Goal: Task Accomplishment & Management: Use online tool/utility

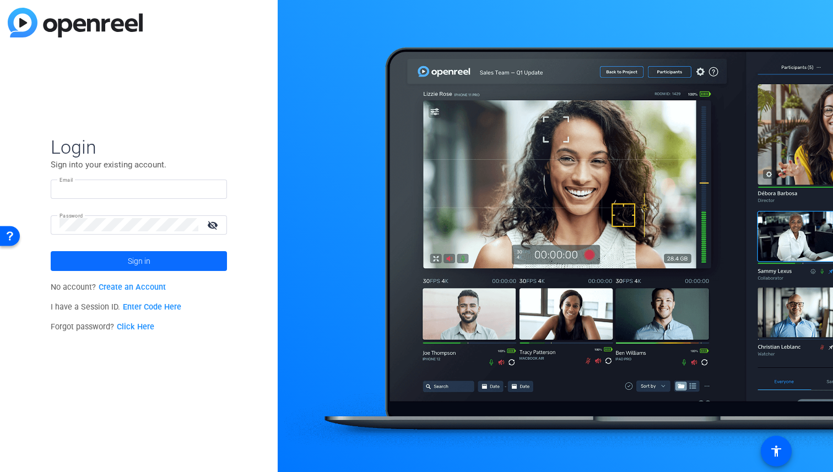
type input "[EMAIL_ADDRESS][DOMAIN_NAME]"
click at [201, 258] on span at bounding box center [139, 261] width 176 height 26
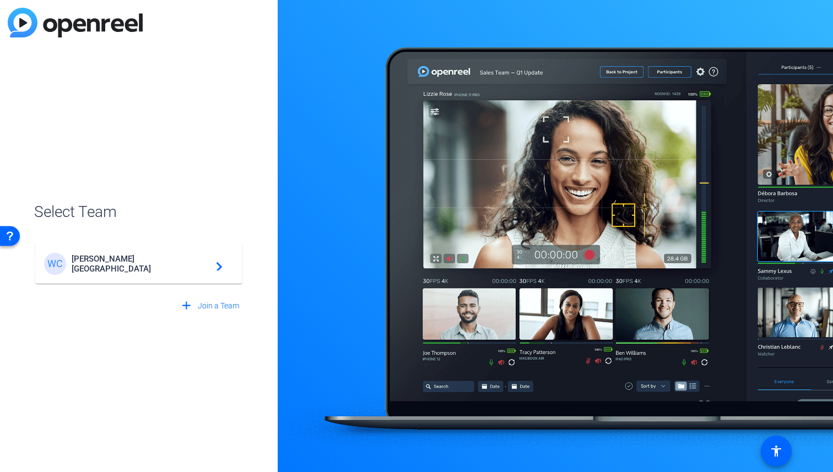
click at [201, 258] on div "[PERSON_NAME][GEOGRAPHIC_DATA][PERSON_NAME] navigate_next" at bounding box center [139, 264] width 190 height 22
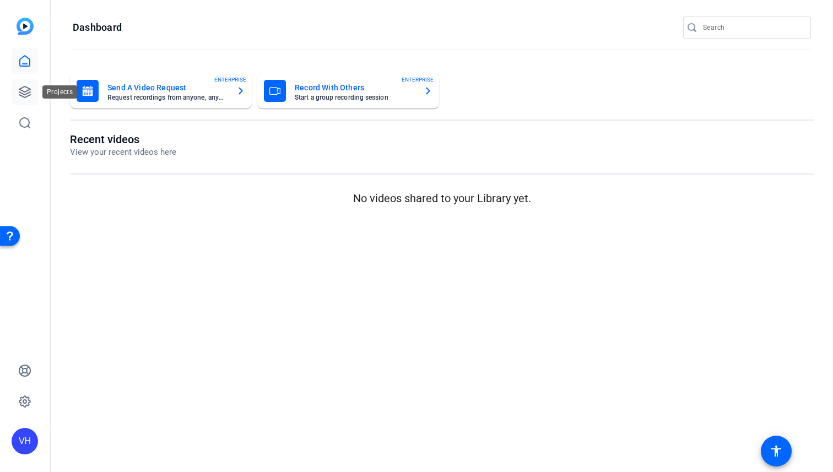
click at [29, 87] on icon at bounding box center [24, 91] width 13 height 13
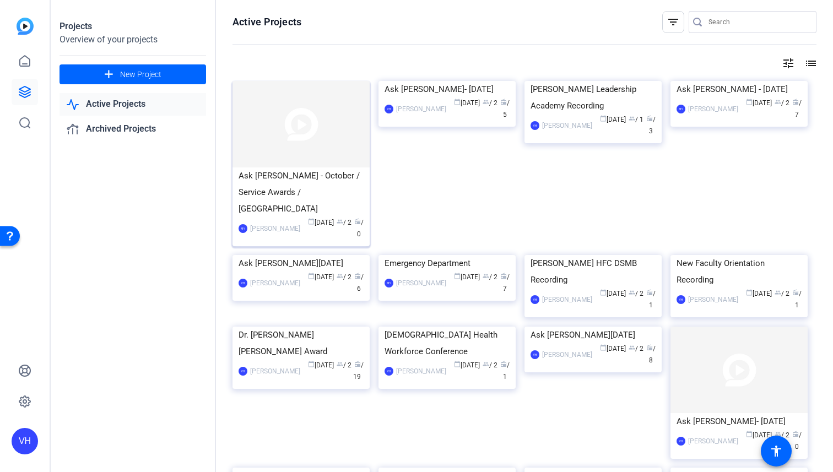
click at [271, 191] on div "Ask [PERSON_NAME] - October / Service Awards / [GEOGRAPHIC_DATA]" at bounding box center [301, 193] width 125 height 50
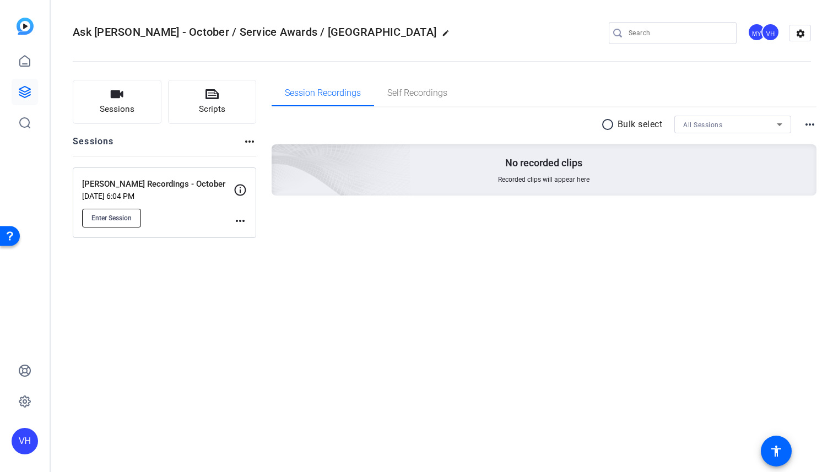
click at [130, 215] on span "Enter Session" at bounding box center [111, 218] width 40 height 9
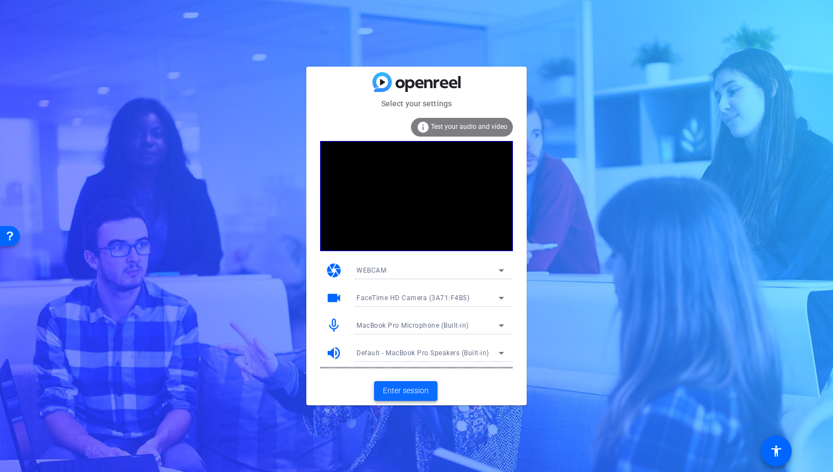
click at [409, 391] on span "Enter session" at bounding box center [406, 391] width 46 height 12
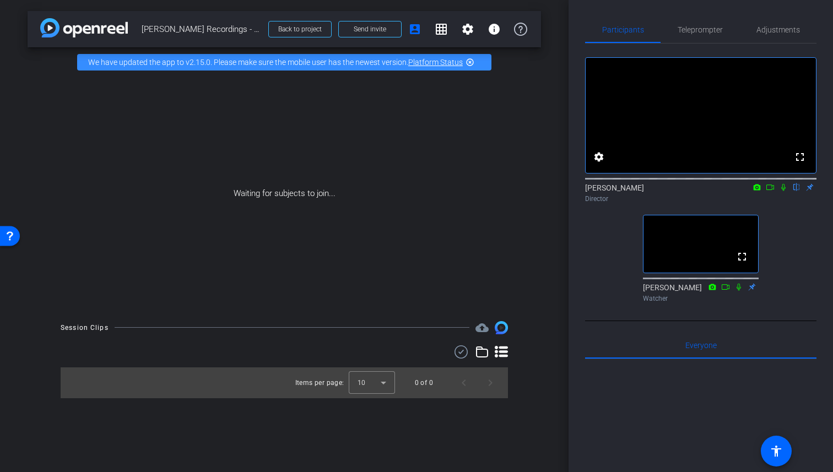
click at [770, 191] on icon at bounding box center [770, 187] width 9 height 8
click at [797, 191] on icon at bounding box center [796, 187] width 9 height 8
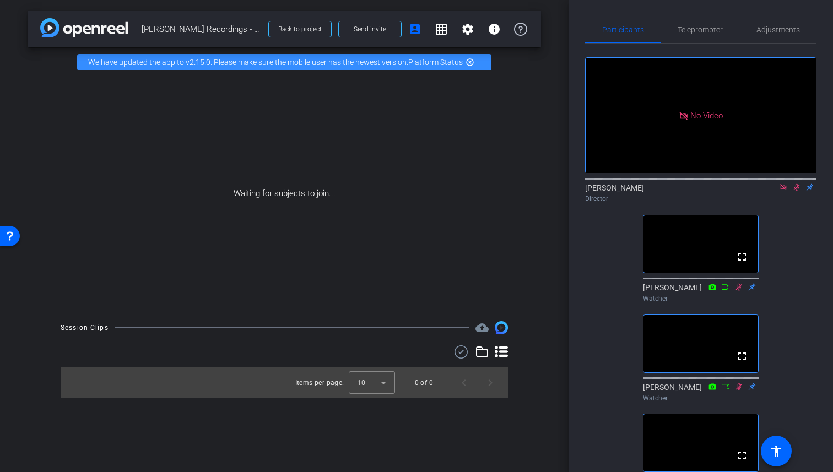
click at [807, 348] on div "No Video Victoria Haffner Director fullscreen Sarah Smith Watcher fullscreen Il…" at bounding box center [700, 275] width 231 height 462
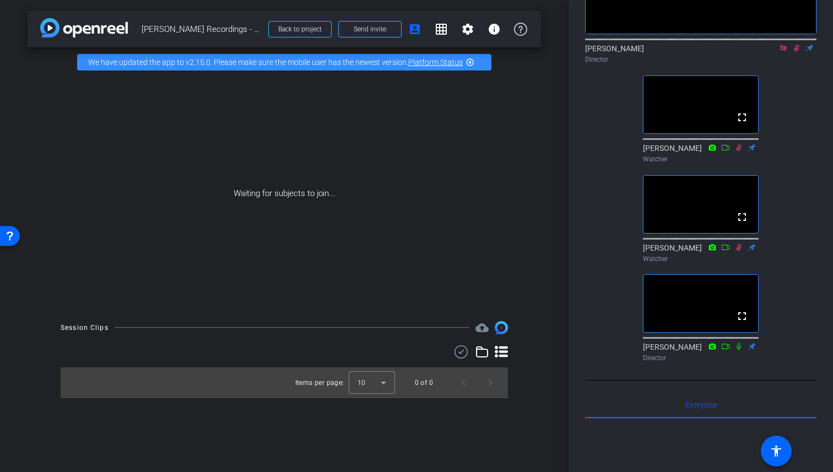
scroll to position [150, 0]
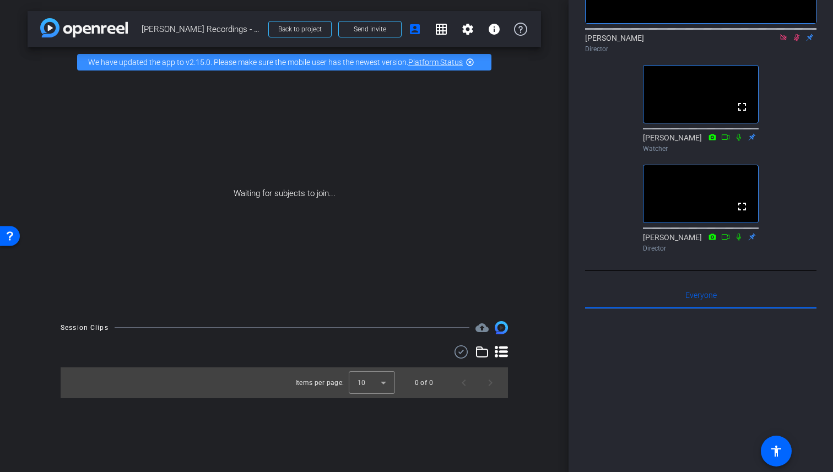
click at [798, 41] on icon at bounding box center [796, 38] width 9 height 8
click at [784, 40] on icon at bounding box center [783, 37] width 6 height 6
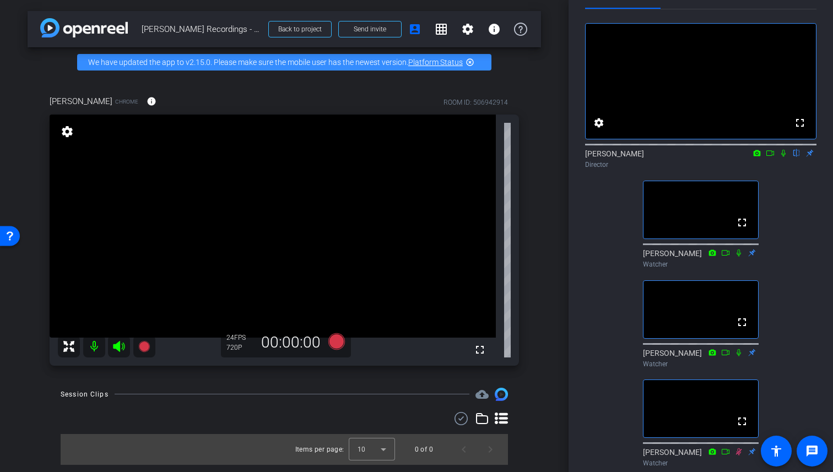
scroll to position [0, 0]
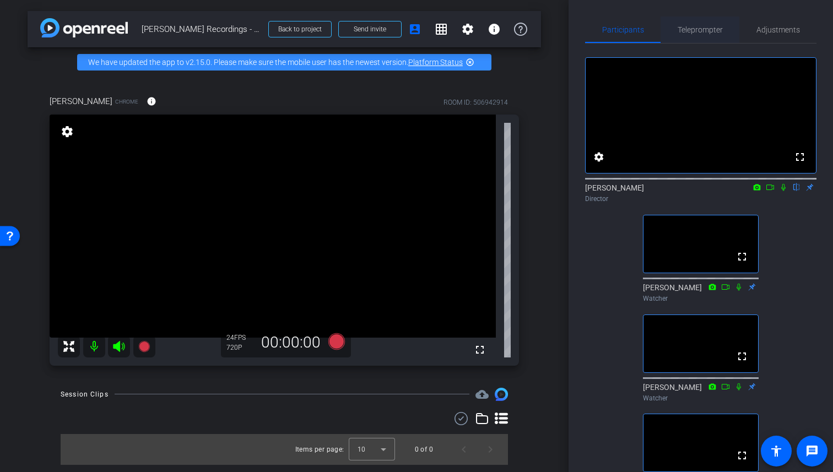
click at [695, 34] on span "Teleprompter" at bounding box center [700, 30] width 45 height 8
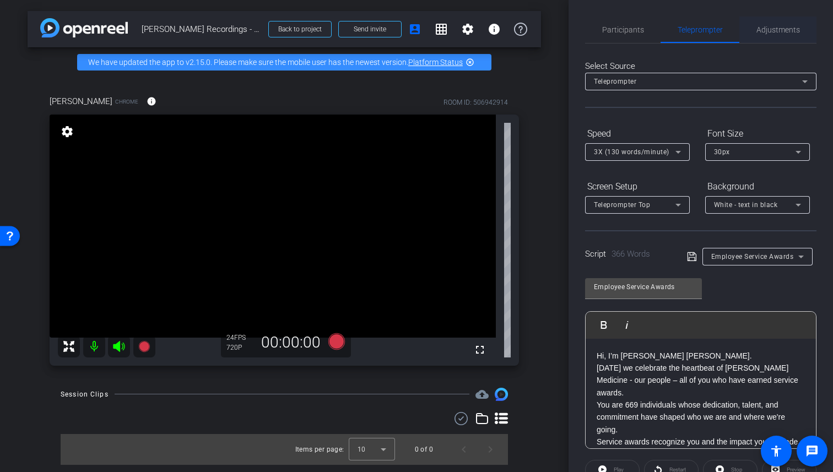
click at [770, 29] on span "Adjustments" at bounding box center [779, 30] width 44 height 8
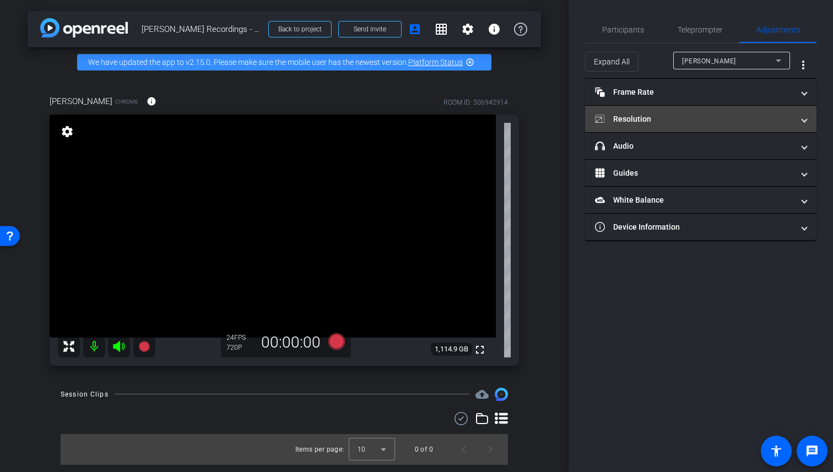
click at [737, 123] on mat-panel-title "Resolution" at bounding box center [694, 120] width 198 height 12
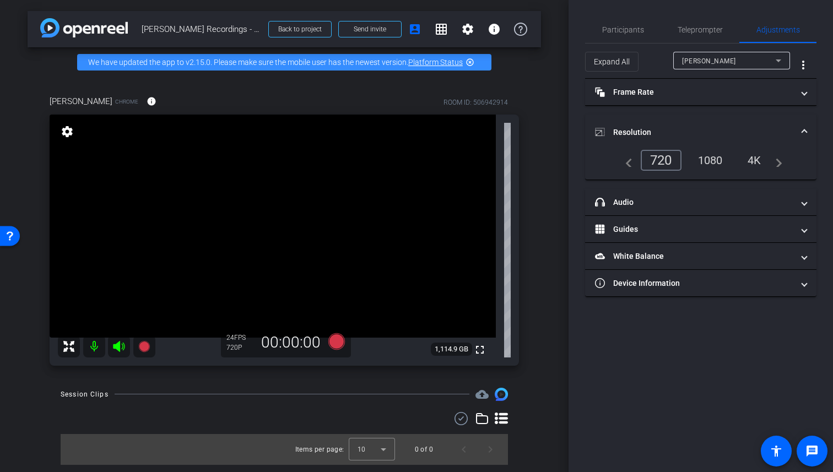
click at [709, 155] on div "1080" at bounding box center [710, 160] width 41 height 19
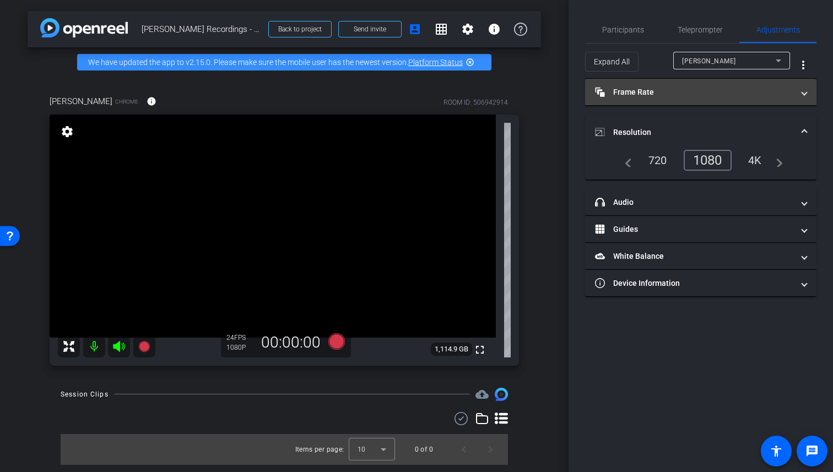
click at [759, 105] on mat-expansion-panel-header "Frame Rate Frame Rate" at bounding box center [700, 92] width 231 height 26
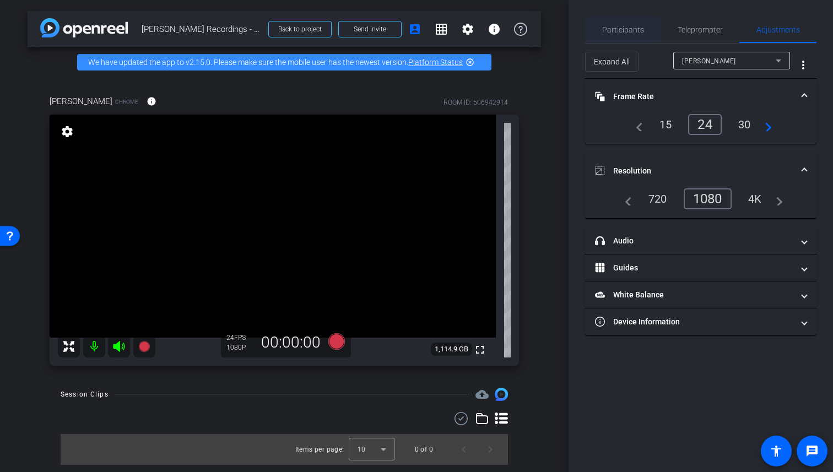
click at [629, 29] on span "Participants" at bounding box center [623, 30] width 42 height 8
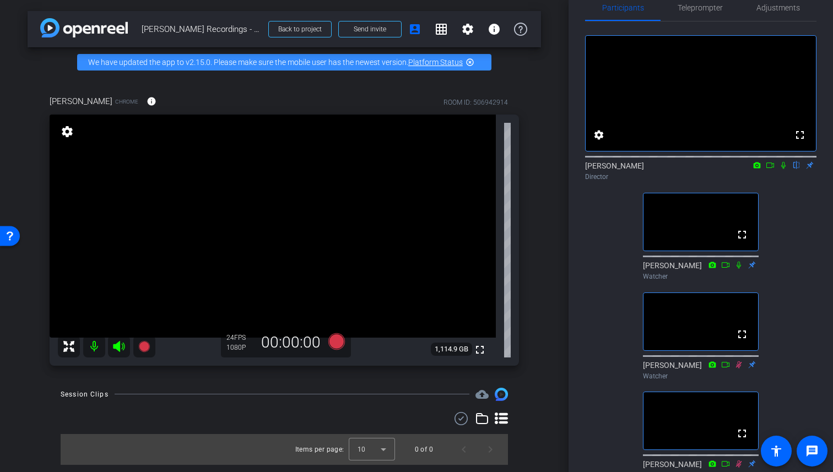
scroll to position [18, 0]
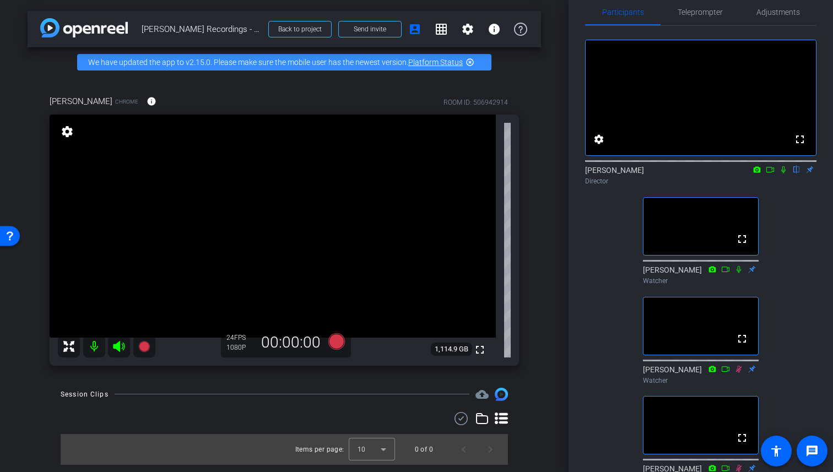
click at [782, 174] on icon at bounding box center [783, 170] width 9 height 8
click at [342, 342] on icon at bounding box center [336, 341] width 17 height 17
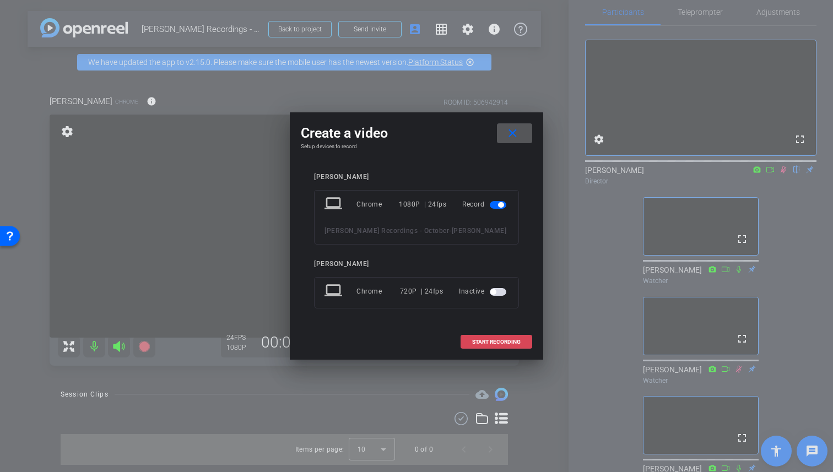
click at [504, 342] on span "START RECORDING" at bounding box center [496, 342] width 48 height 6
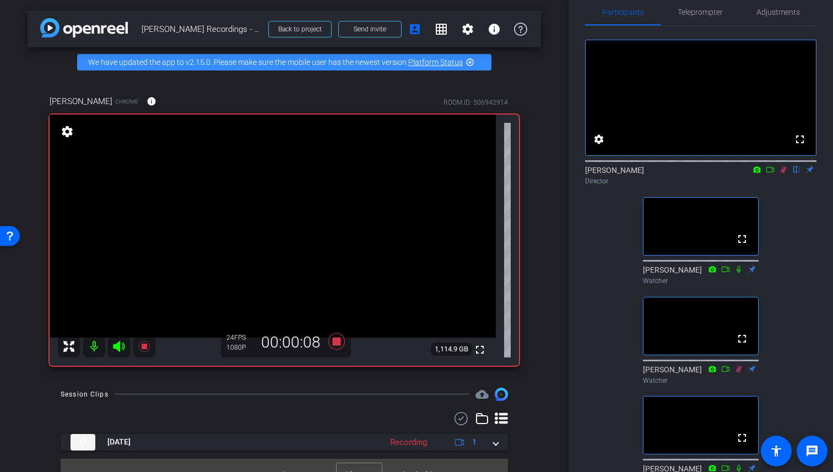
click at [767, 174] on icon at bounding box center [770, 170] width 9 height 8
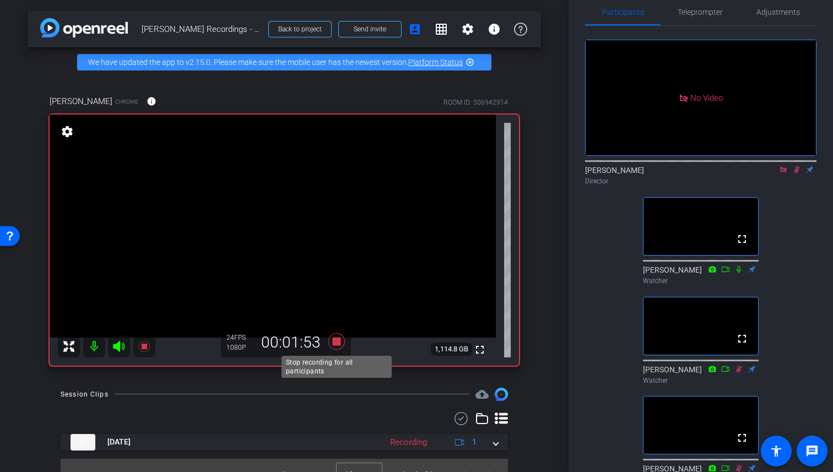
click at [333, 343] on icon at bounding box center [336, 341] width 17 height 17
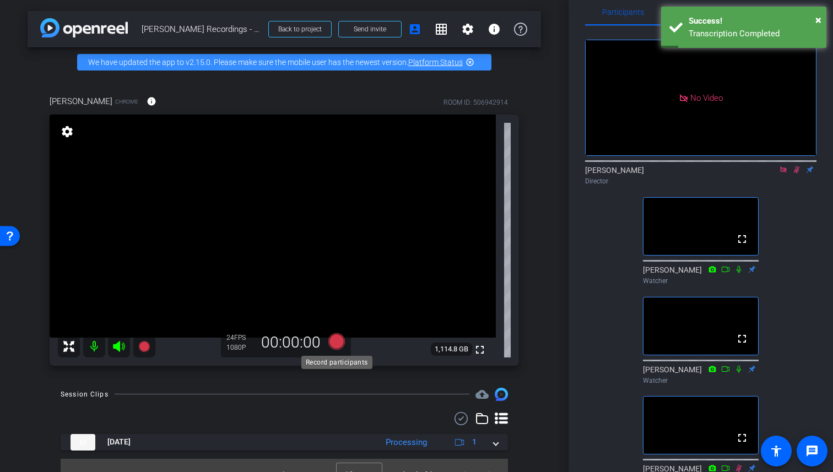
click at [334, 339] on icon at bounding box center [336, 341] width 17 height 17
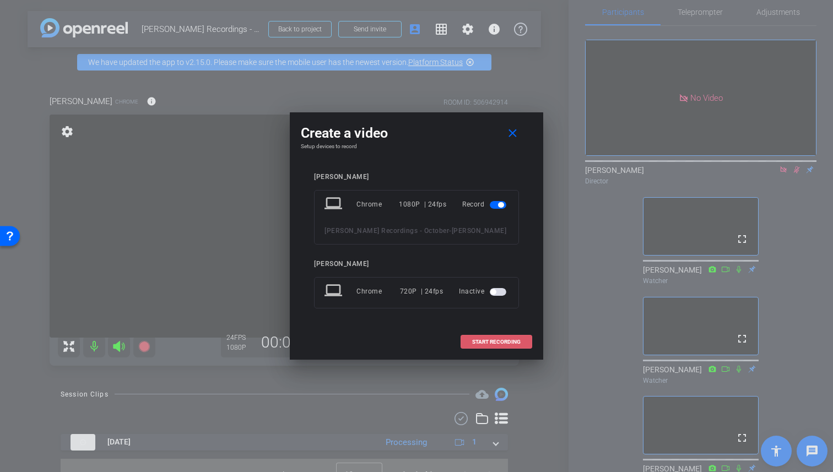
click at [477, 338] on span at bounding box center [496, 342] width 71 height 26
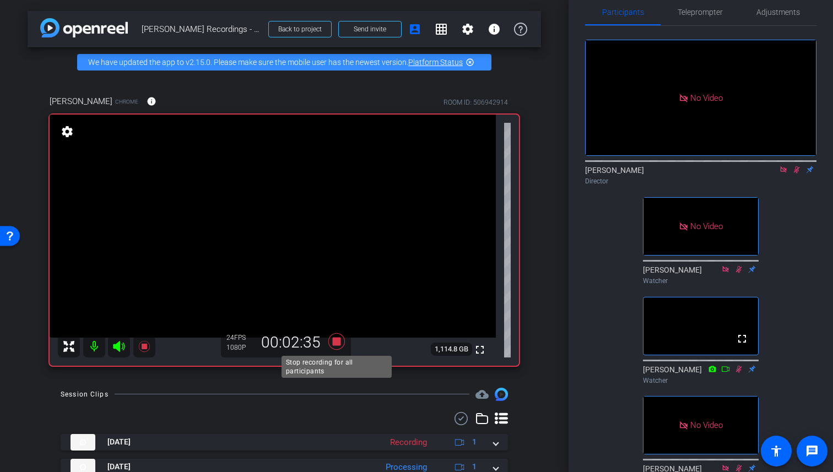
click at [338, 347] on icon at bounding box center [336, 342] width 26 height 20
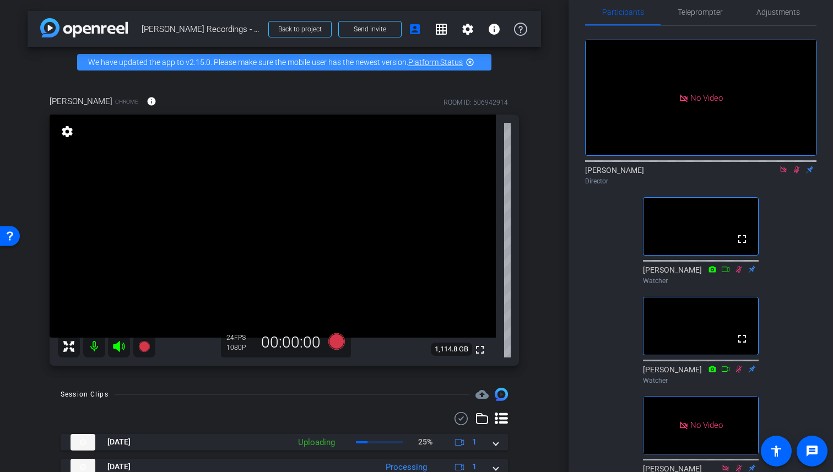
scroll to position [42, 0]
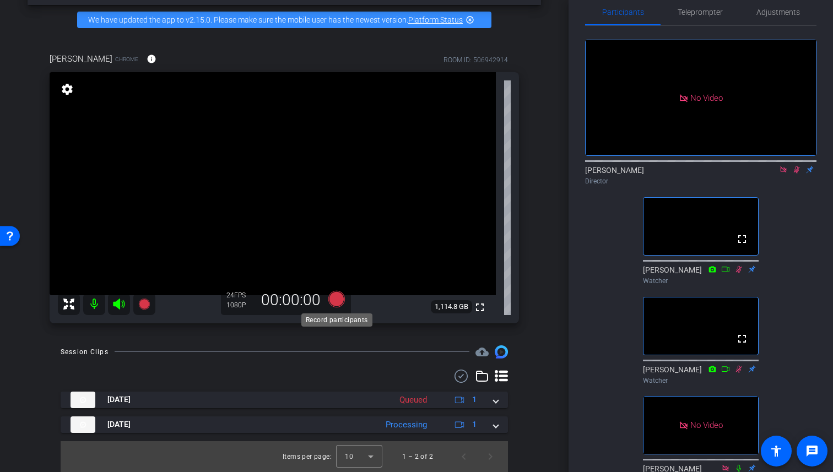
click at [335, 303] on icon at bounding box center [336, 298] width 17 height 17
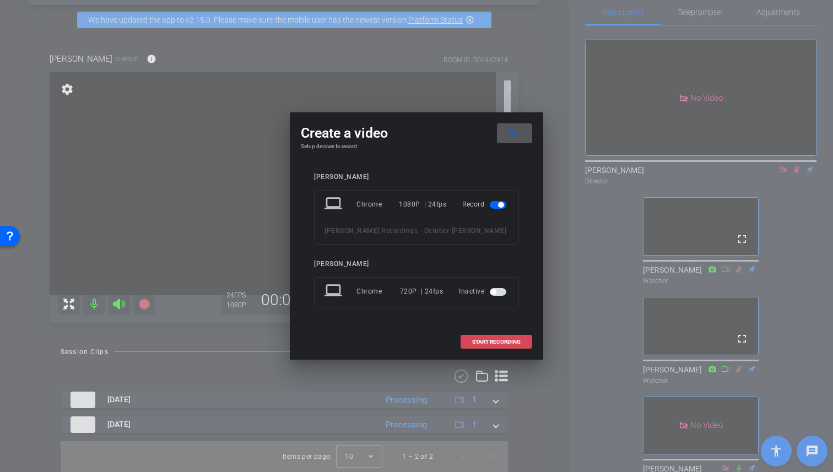
click at [481, 339] on span "START RECORDING" at bounding box center [496, 342] width 48 height 6
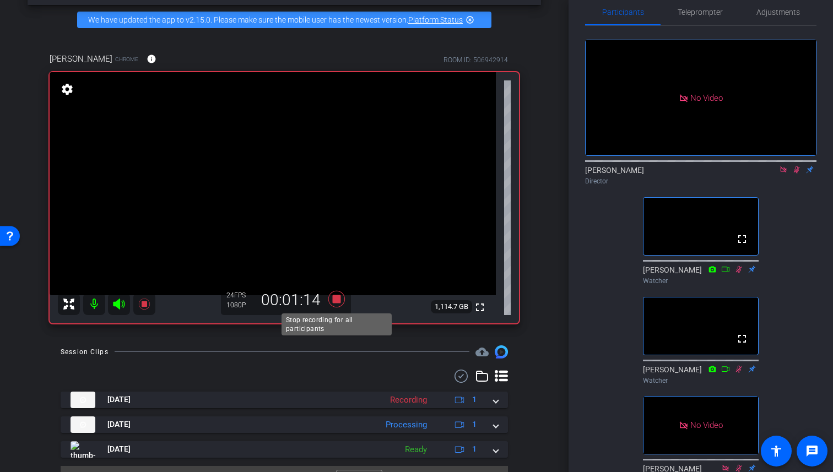
click at [339, 302] on icon at bounding box center [336, 299] width 26 height 20
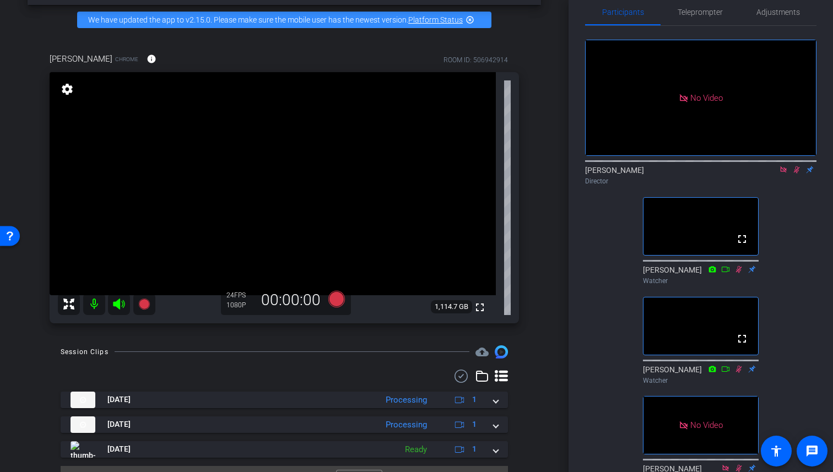
click at [797, 174] on icon at bounding box center [796, 170] width 9 height 8
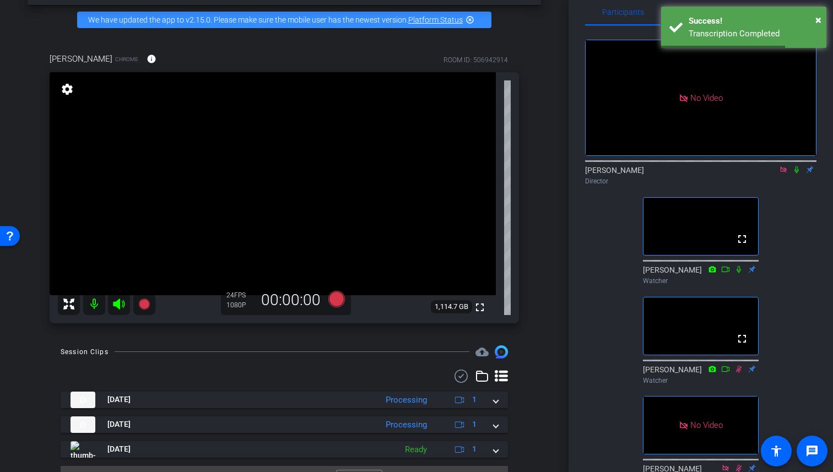
click at [831, 56] on div "Participants Teleprompter Adjustments No Video Victoria Haffner Director fullsc…" at bounding box center [701, 236] width 264 height 472
click at [817, 20] on span "×" at bounding box center [818, 19] width 6 height 13
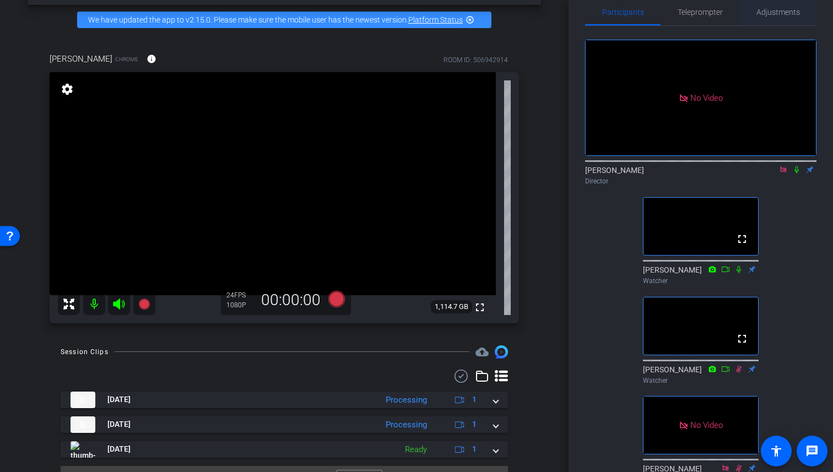
click at [782, 9] on span "Adjustments" at bounding box center [779, 12] width 44 height 8
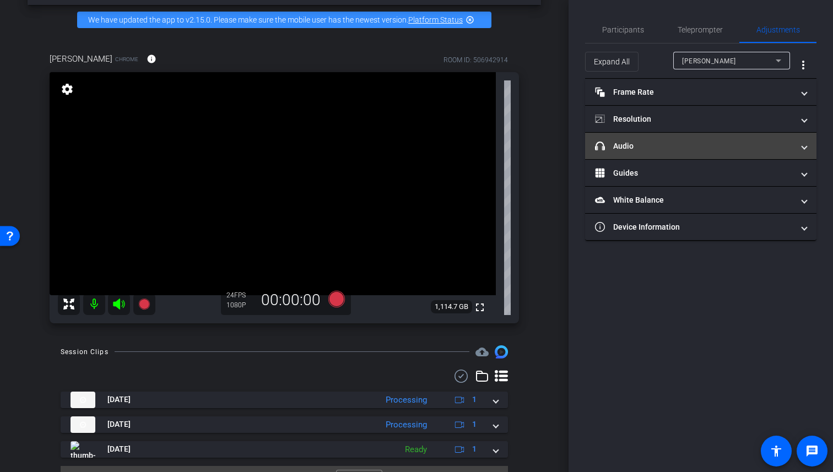
click at [670, 146] on mat-panel-title "headphone icon Audio" at bounding box center [694, 147] width 198 height 12
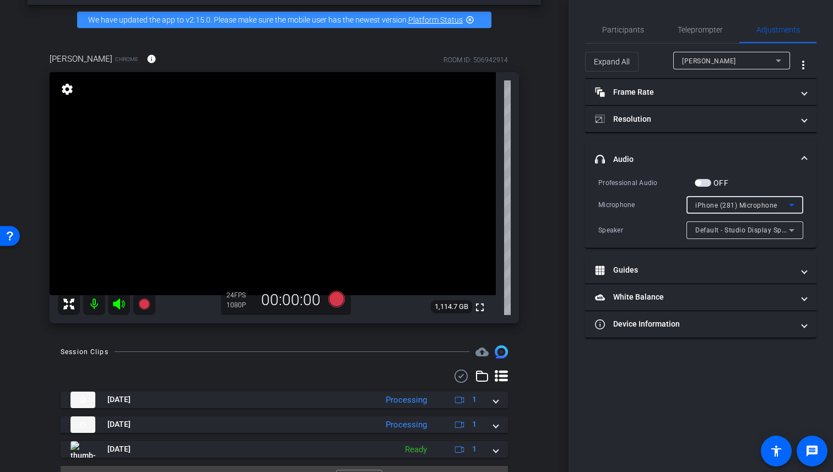
click at [790, 206] on icon at bounding box center [791, 204] width 13 height 13
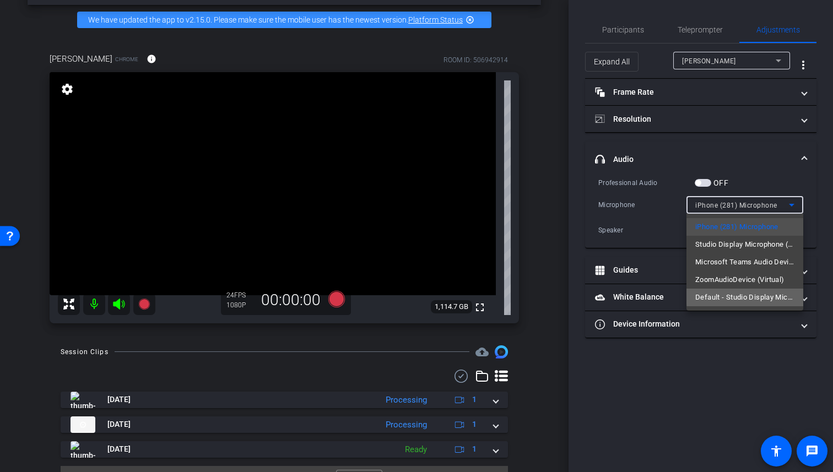
click at [755, 296] on span "Default - Studio Display Microphone (05ac:1114)" at bounding box center [744, 297] width 99 height 13
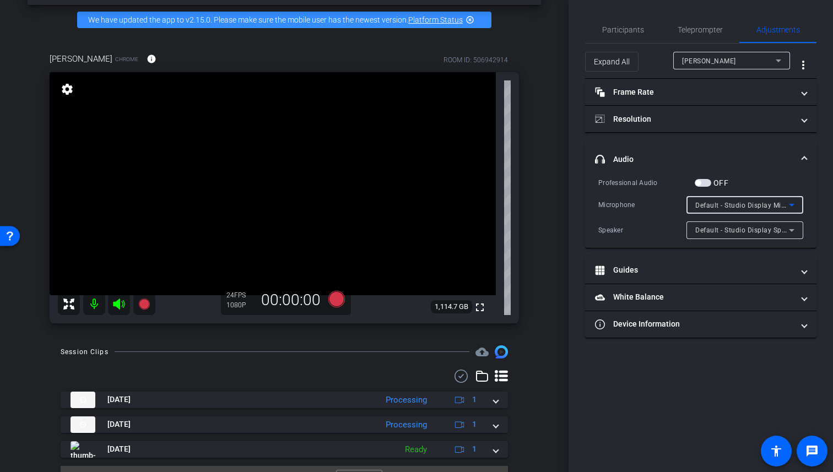
click at [827, 213] on div "Participants Teleprompter Adjustments Victoria Haffner Director Dan Dickinson W…" at bounding box center [701, 236] width 264 height 472
click at [631, 26] on span "Participants" at bounding box center [623, 30] width 42 height 8
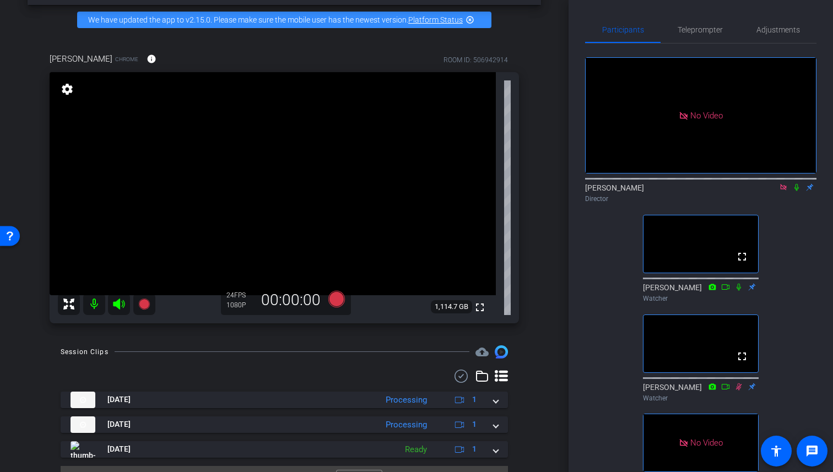
click at [783, 184] on icon at bounding box center [783, 187] width 6 height 6
click at [784, 191] on icon at bounding box center [783, 187] width 9 height 8
click at [770, 191] on icon at bounding box center [770, 187] width 9 height 8
click at [784, 26] on span "Adjustments" at bounding box center [779, 30] width 44 height 8
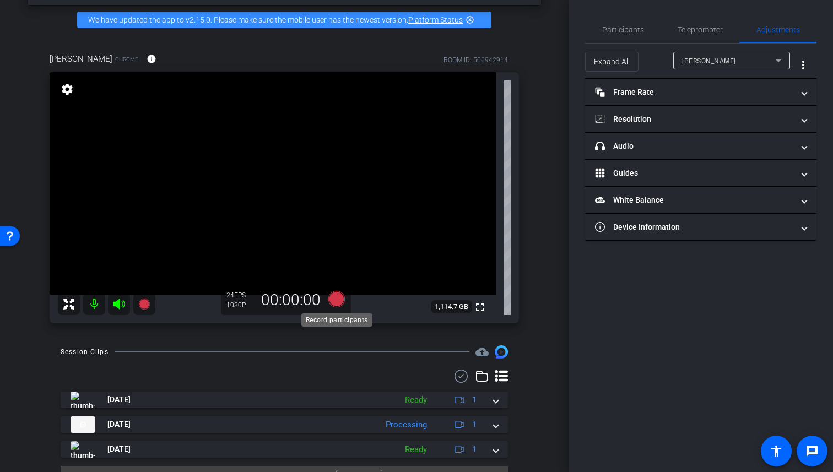
click at [343, 300] on icon at bounding box center [336, 298] width 17 height 17
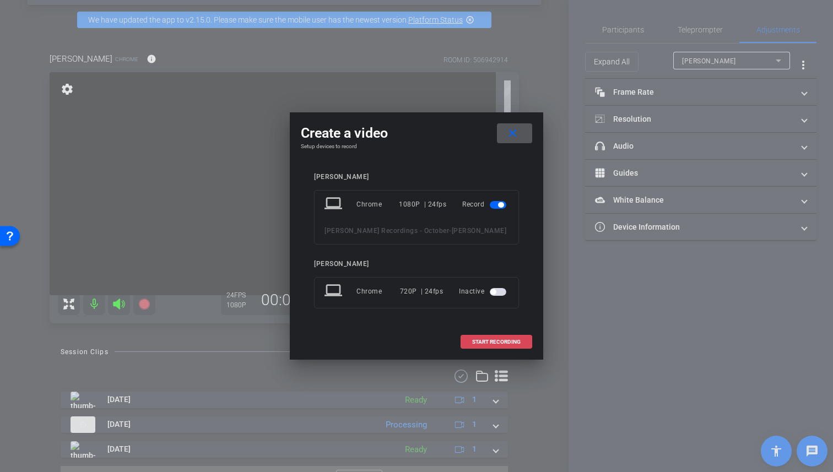
click at [495, 343] on span "START RECORDING" at bounding box center [496, 342] width 48 height 6
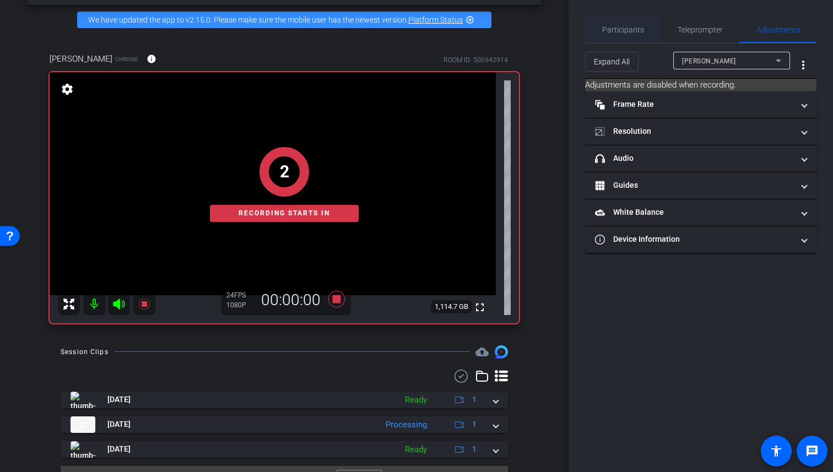
click at [616, 27] on span "Participants" at bounding box center [623, 30] width 42 height 8
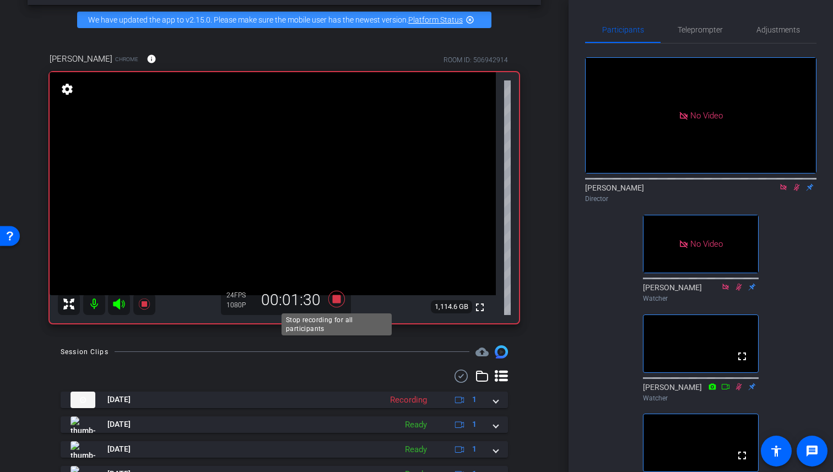
click at [339, 303] on icon at bounding box center [336, 298] width 17 height 17
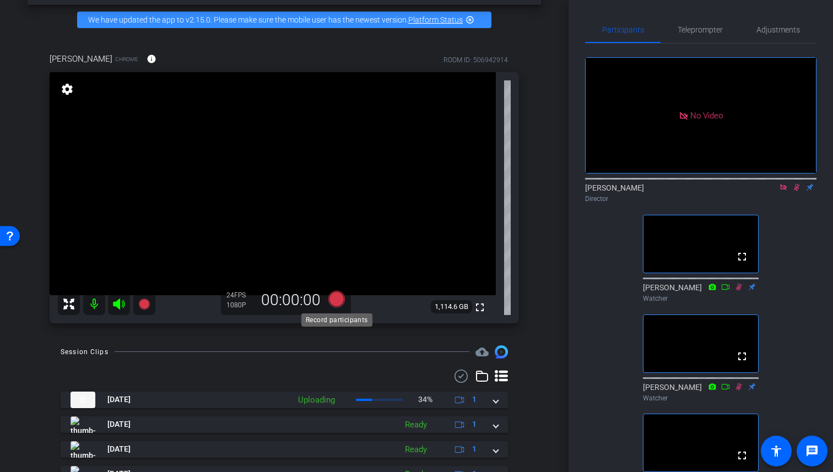
click at [335, 300] on icon at bounding box center [336, 298] width 17 height 17
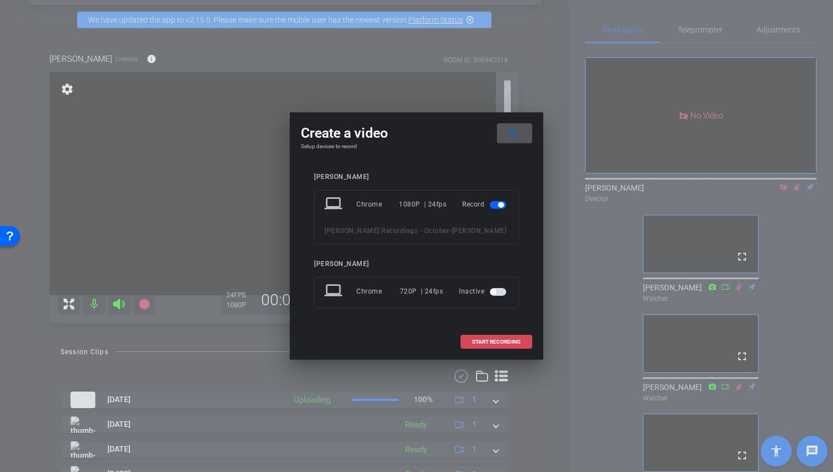
click at [472, 337] on span at bounding box center [496, 342] width 71 height 26
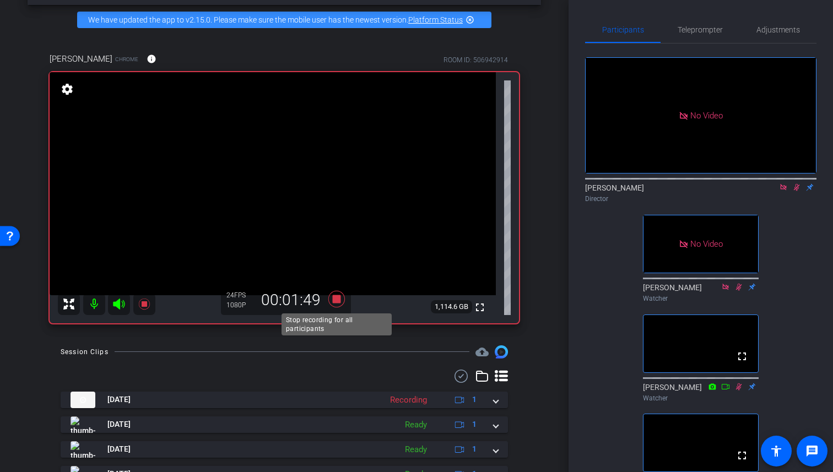
click at [337, 298] on icon at bounding box center [336, 298] width 17 height 17
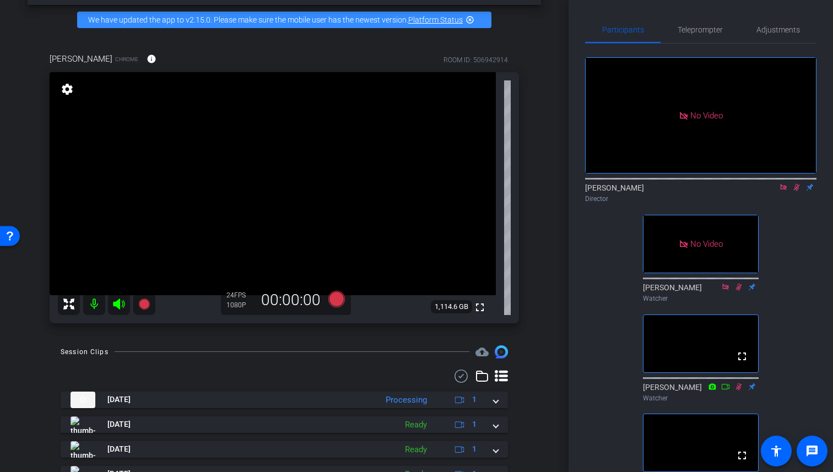
click at [339, 300] on icon at bounding box center [336, 298] width 17 height 17
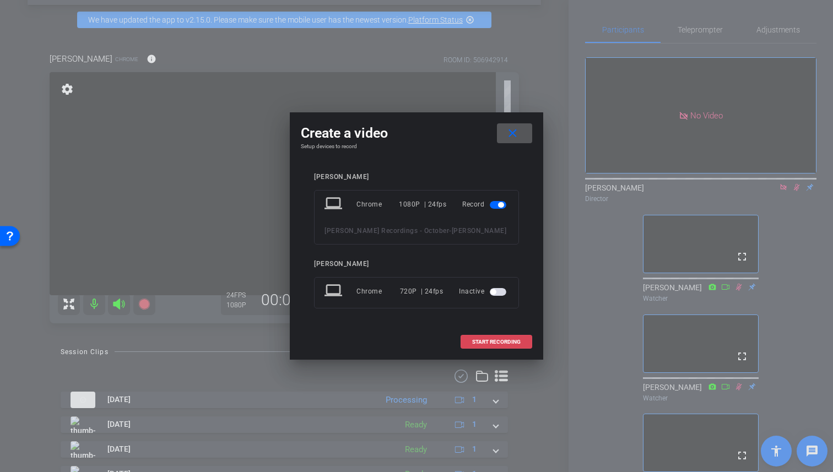
click at [530, 349] on span at bounding box center [496, 342] width 71 height 26
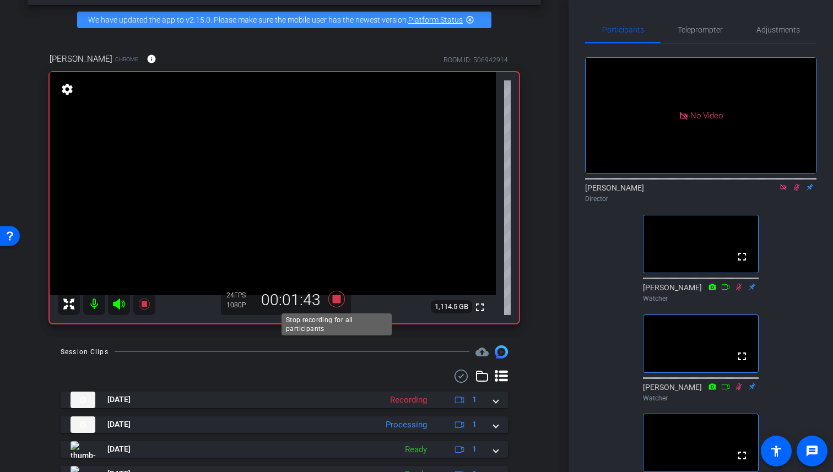
click at [337, 303] on icon at bounding box center [336, 298] width 17 height 17
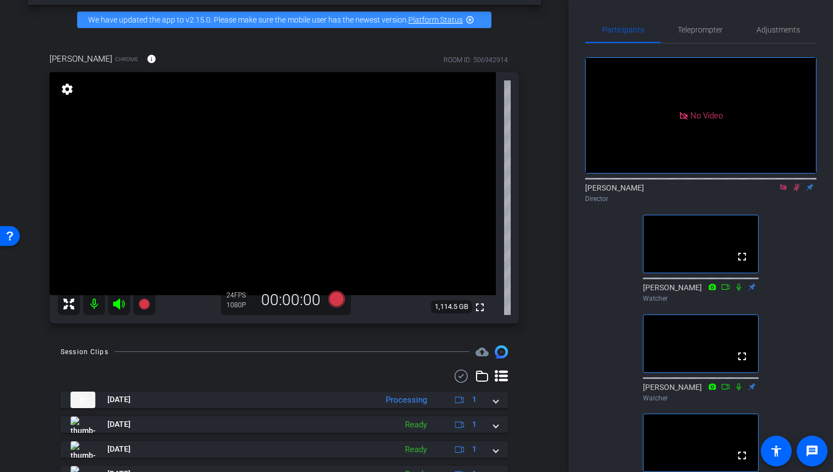
click at [787, 183] on icon at bounding box center [783, 187] width 9 height 8
click at [785, 191] on icon at bounding box center [783, 187] width 9 height 8
click at [784, 191] on icon at bounding box center [783, 187] width 9 height 8
click at [771, 190] on icon at bounding box center [770, 188] width 8 height 6
click at [336, 300] on icon at bounding box center [336, 298] width 17 height 17
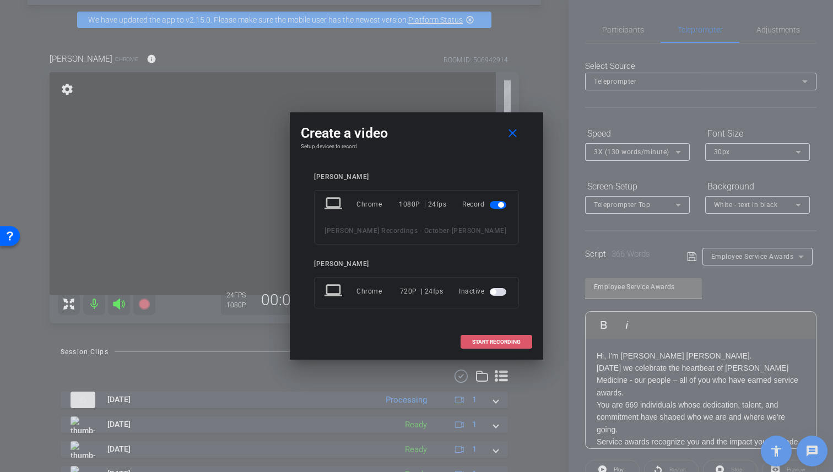
click at [498, 342] on span "START RECORDING" at bounding box center [496, 342] width 48 height 6
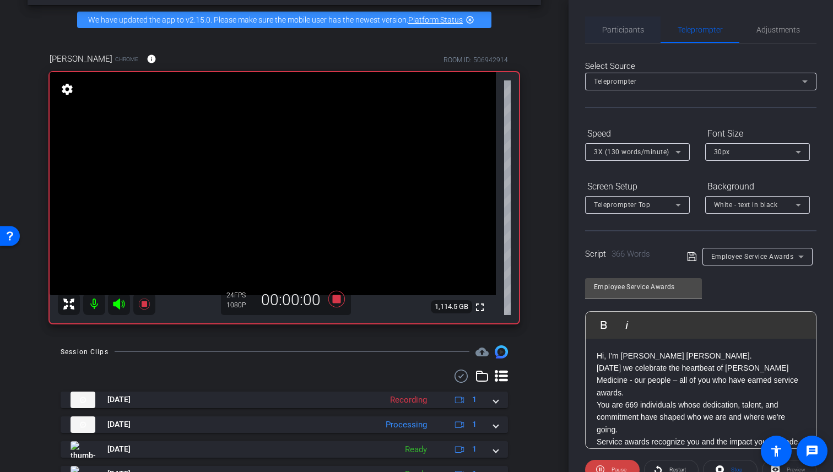
click at [614, 31] on span "Participants" at bounding box center [623, 30] width 42 height 8
click at [337, 304] on icon at bounding box center [336, 299] width 26 height 20
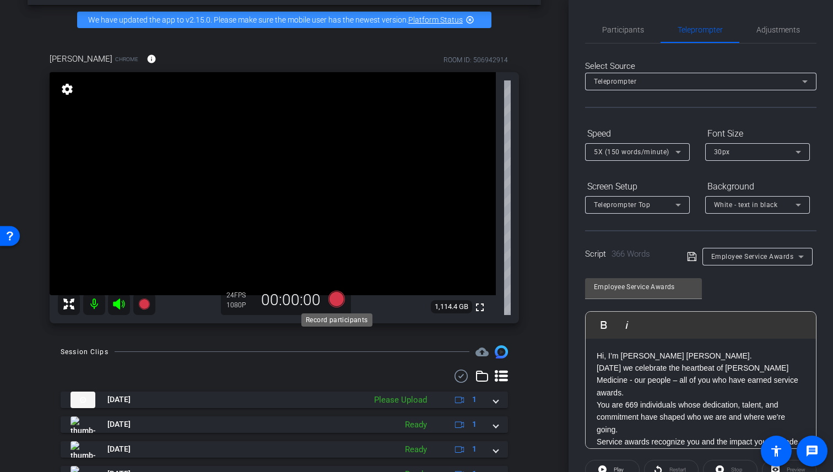
click at [336, 302] on icon at bounding box center [336, 298] width 17 height 17
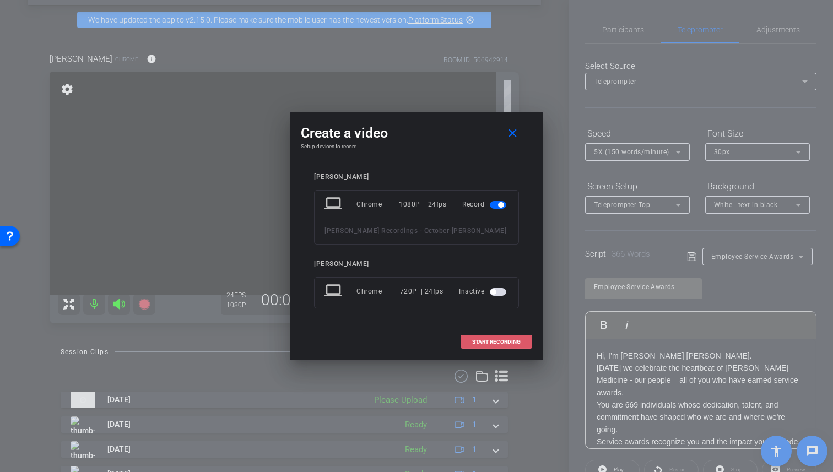
click at [522, 348] on span at bounding box center [496, 342] width 71 height 26
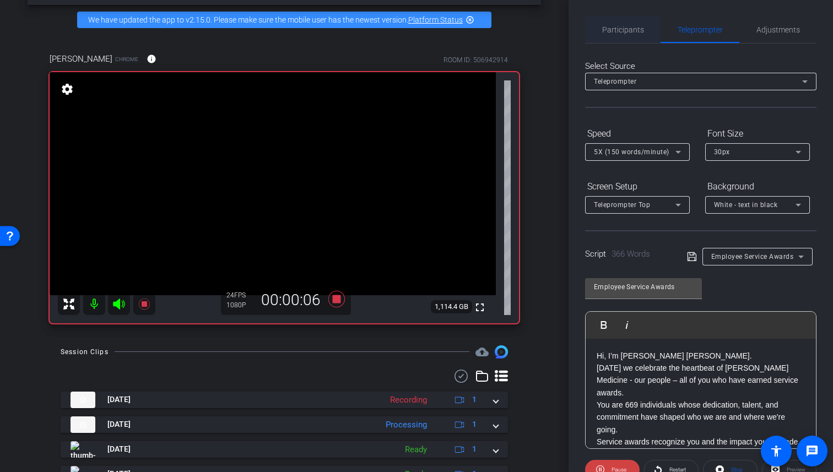
click at [631, 31] on span "Participants" at bounding box center [623, 30] width 42 height 8
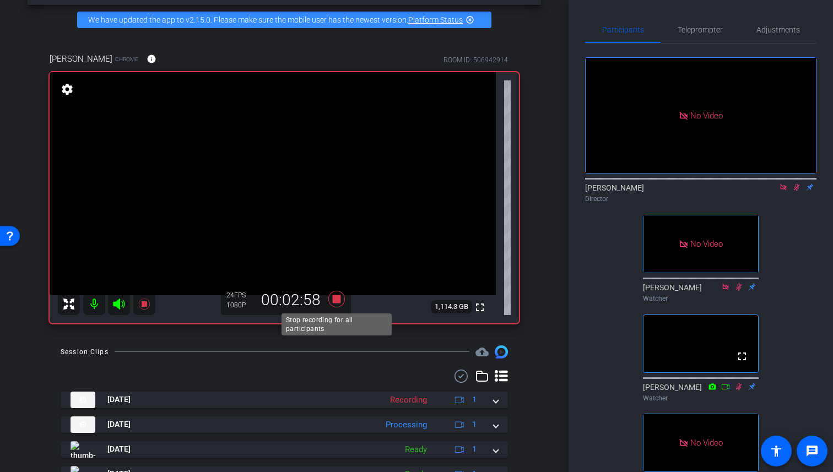
click at [339, 301] on icon at bounding box center [336, 298] width 17 height 17
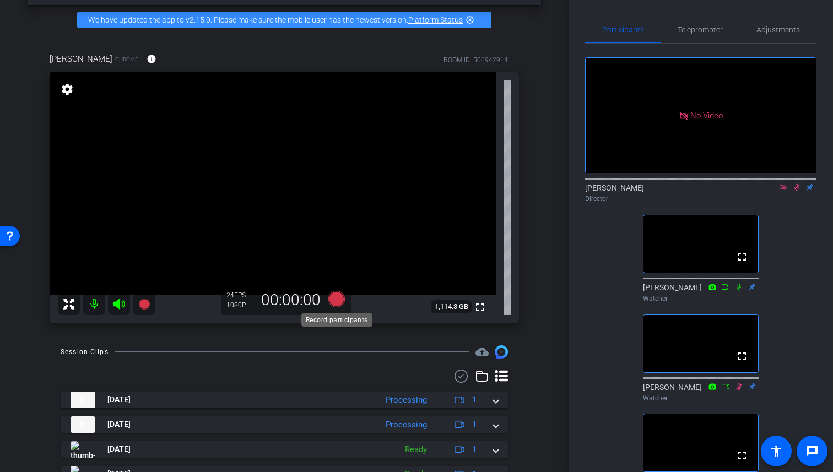
click at [337, 305] on icon at bounding box center [336, 298] width 17 height 17
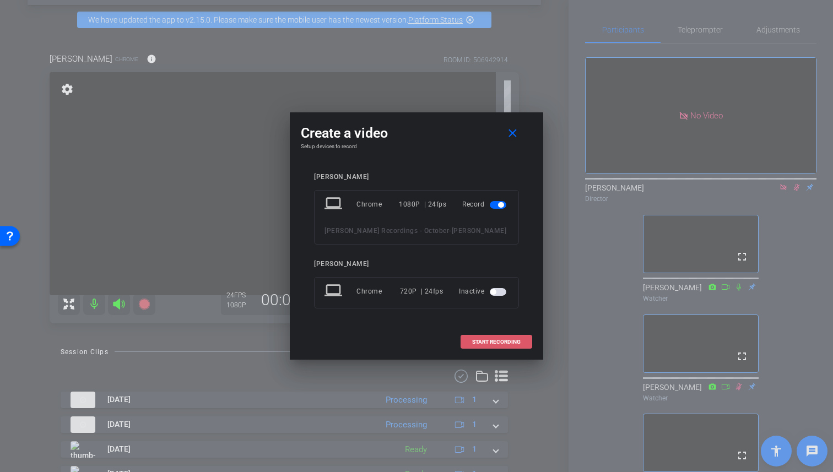
click at [498, 339] on span "START RECORDING" at bounding box center [496, 342] width 48 height 6
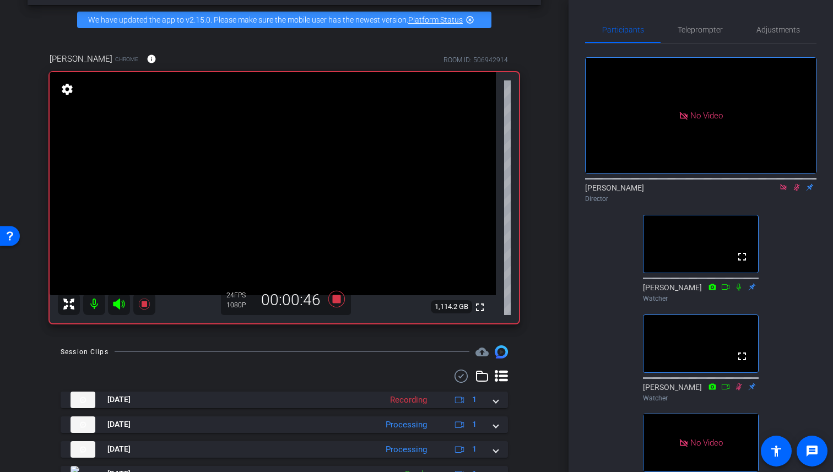
click at [797, 183] on icon at bounding box center [796, 187] width 9 height 8
click at [797, 184] on icon at bounding box center [797, 187] width 4 height 7
click at [334, 301] on icon at bounding box center [336, 298] width 17 height 17
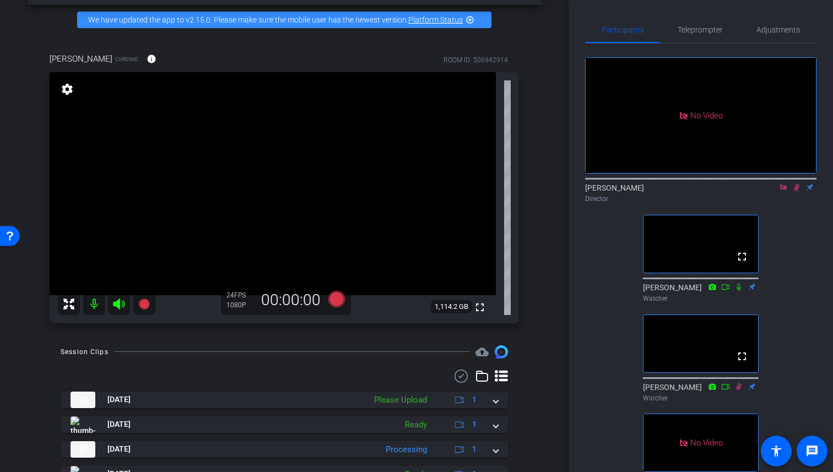
click at [796, 184] on icon at bounding box center [797, 187] width 6 height 7
click at [798, 184] on icon at bounding box center [797, 187] width 4 height 7
click at [336, 301] on icon at bounding box center [336, 298] width 17 height 17
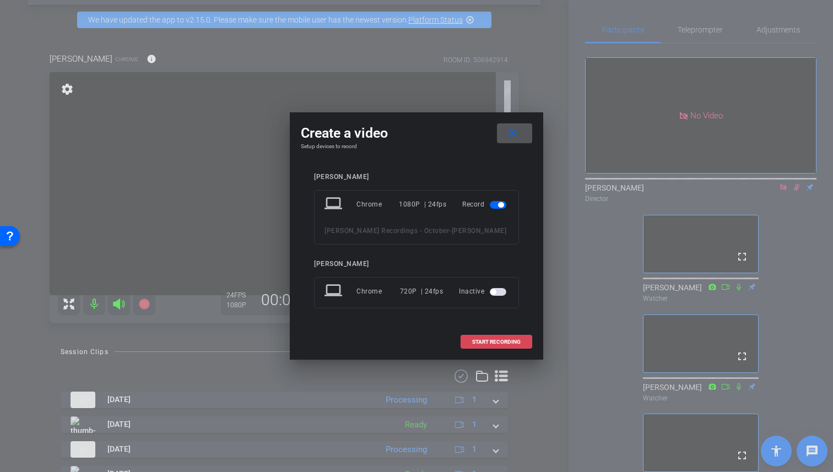
click at [511, 341] on span "START RECORDING" at bounding box center [496, 342] width 48 height 6
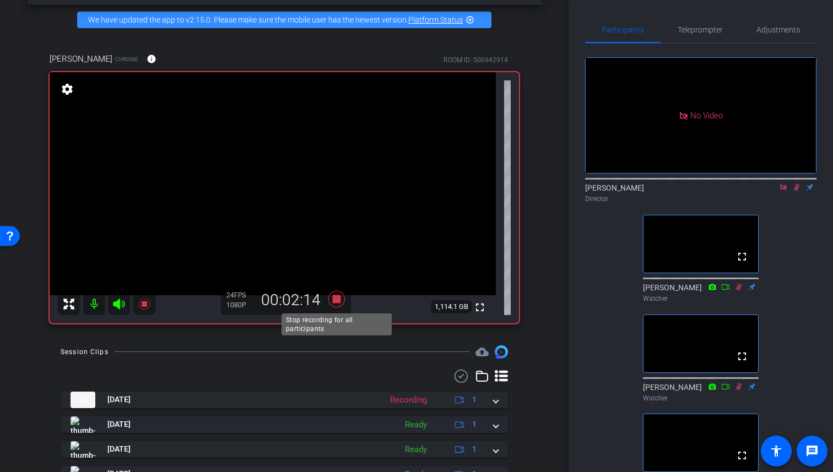
click at [340, 295] on icon at bounding box center [336, 298] width 17 height 17
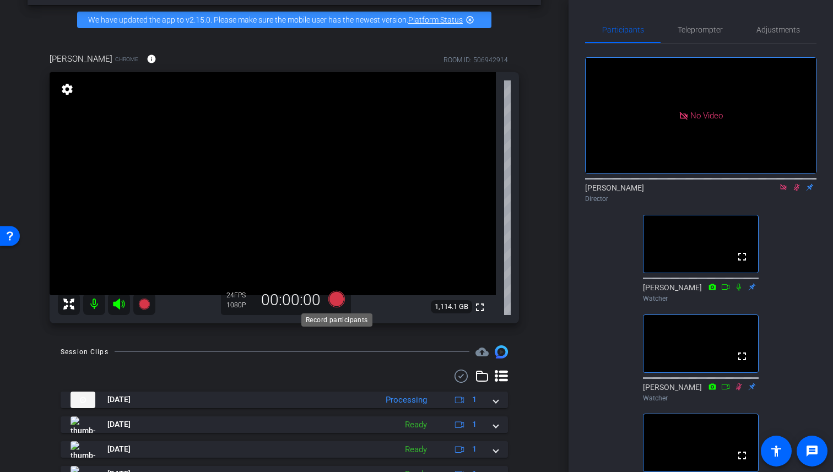
click at [336, 304] on icon at bounding box center [336, 298] width 17 height 17
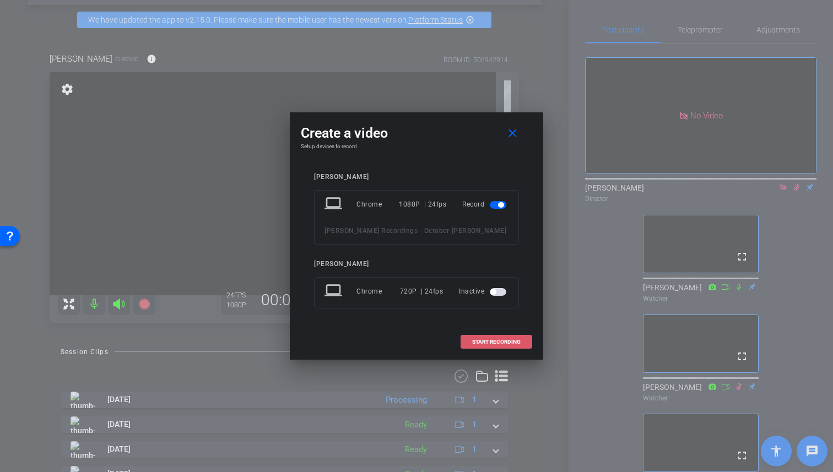
click at [481, 346] on span at bounding box center [496, 342] width 71 height 26
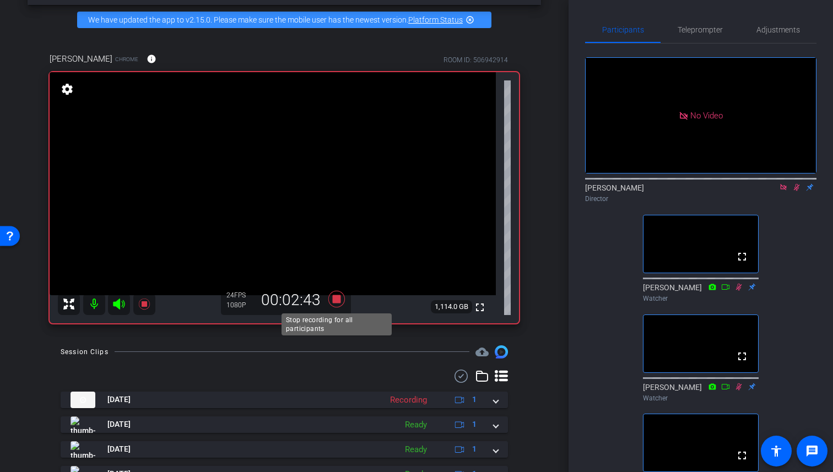
click at [344, 302] on icon at bounding box center [336, 299] width 26 height 20
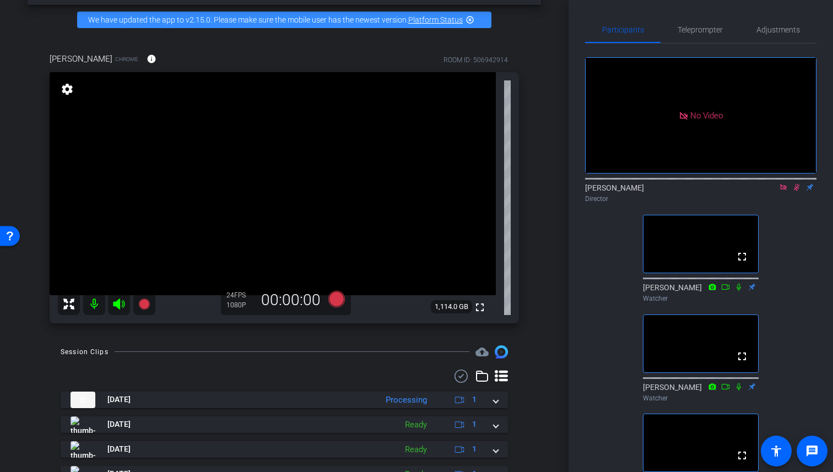
click at [786, 184] on icon at bounding box center [783, 187] width 6 height 6
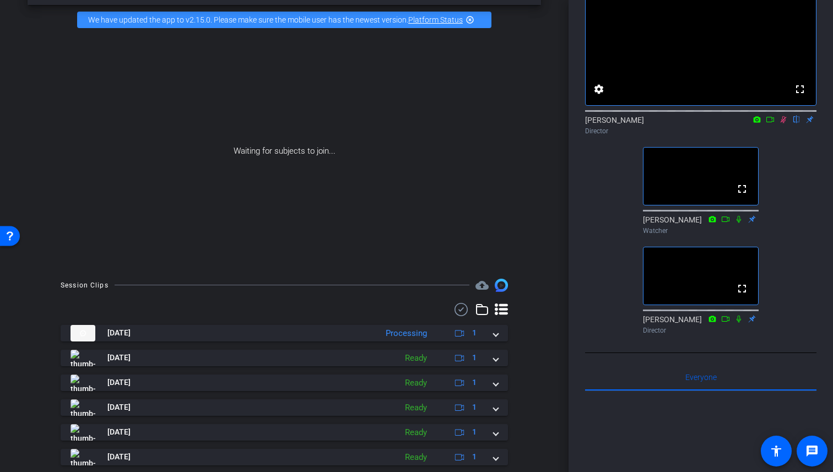
scroll to position [50, 0]
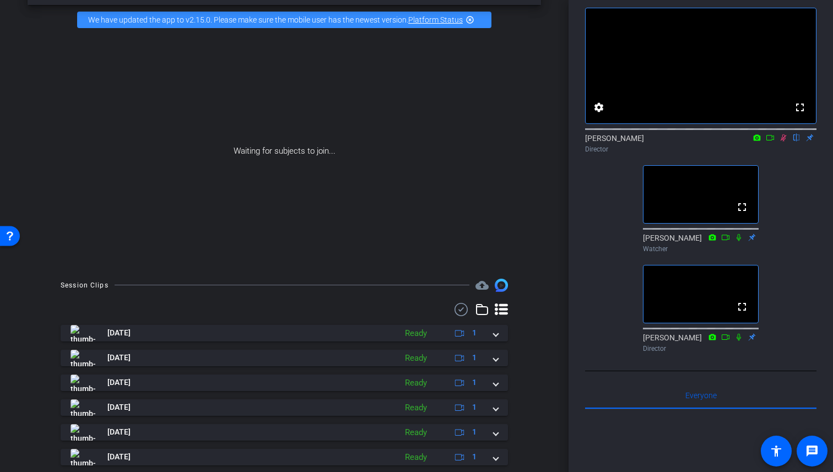
click at [785, 142] on icon at bounding box center [784, 137] width 6 height 7
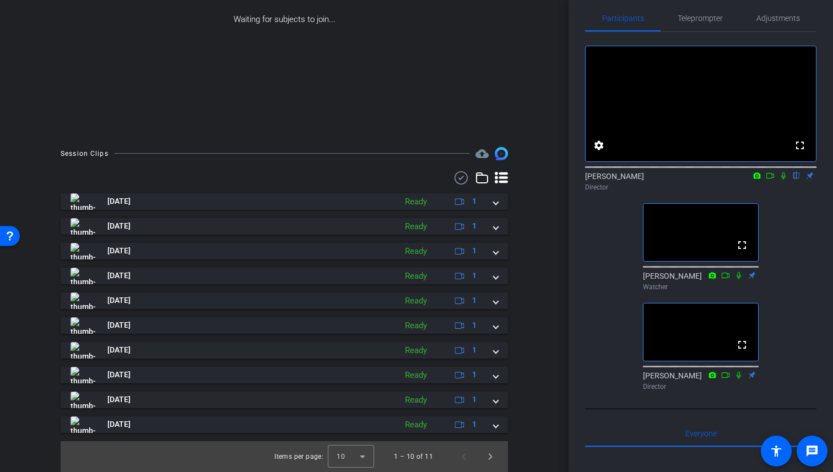
scroll to position [172, 0]
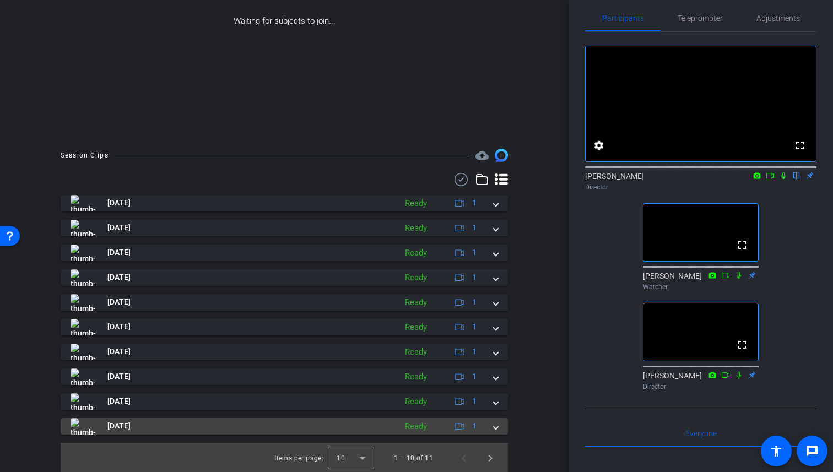
click at [498, 428] on span at bounding box center [496, 426] width 4 height 12
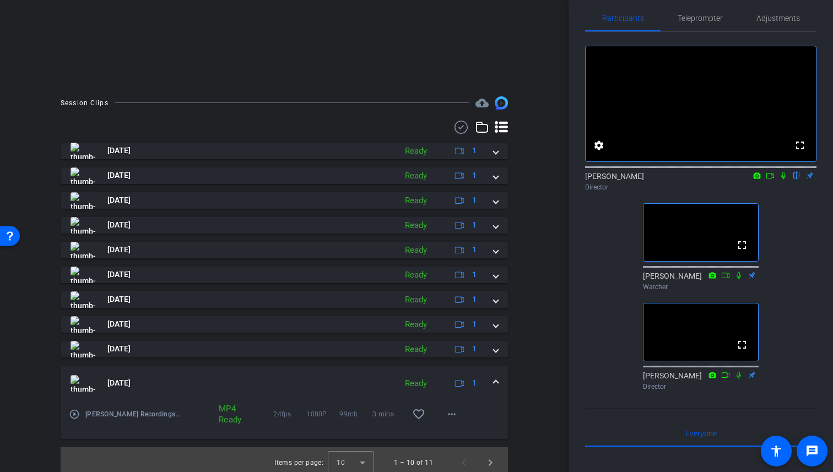
scroll to position [231, 0]
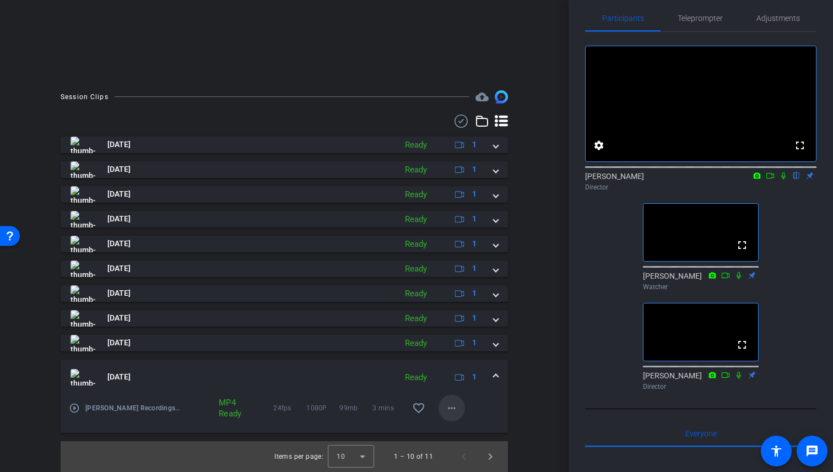
click at [454, 409] on mat-icon "more_horiz" at bounding box center [451, 408] width 13 height 13
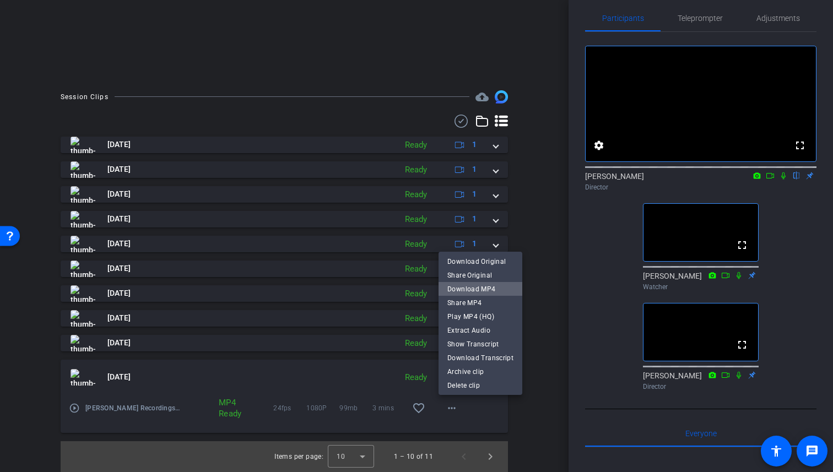
click at [502, 291] on span "Download MP4" at bounding box center [480, 289] width 66 height 13
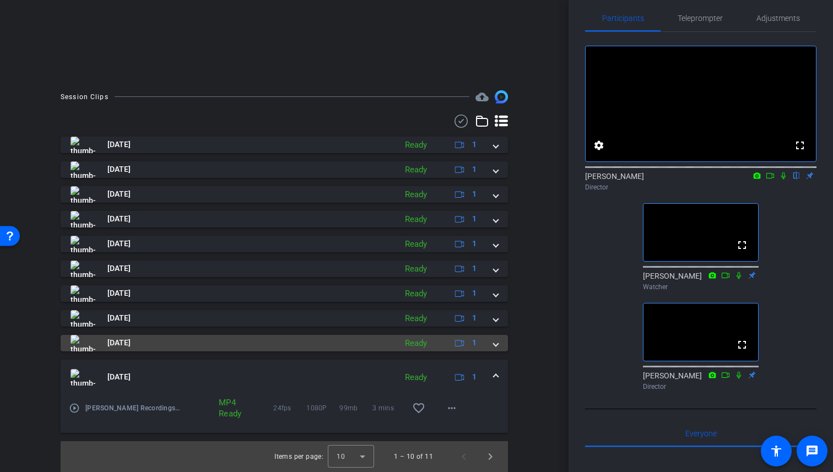
click at [495, 344] on span at bounding box center [496, 343] width 4 height 12
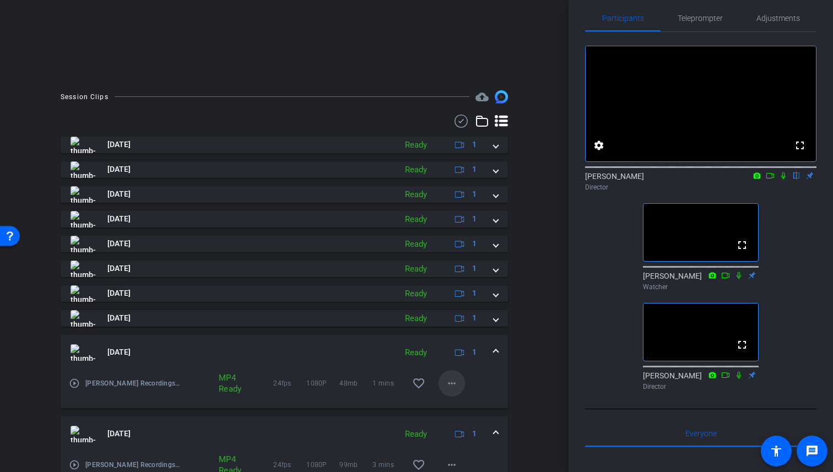
click at [455, 385] on mat-icon "more_horiz" at bounding box center [451, 383] width 13 height 13
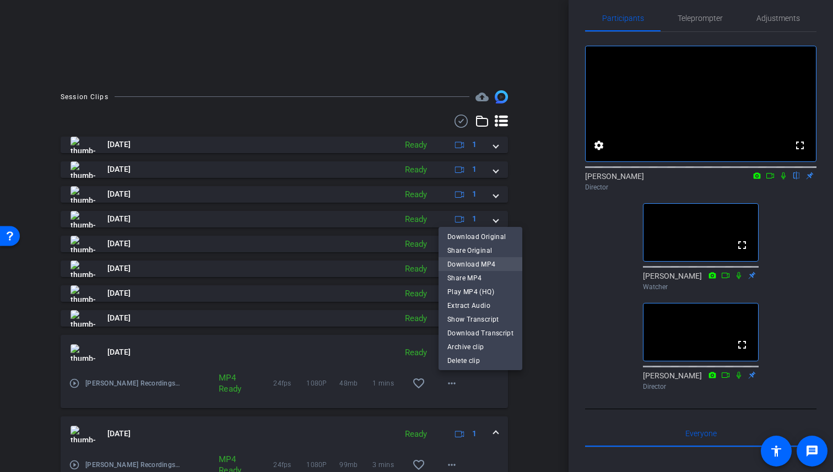
click at [501, 262] on span "Download MP4" at bounding box center [480, 264] width 66 height 13
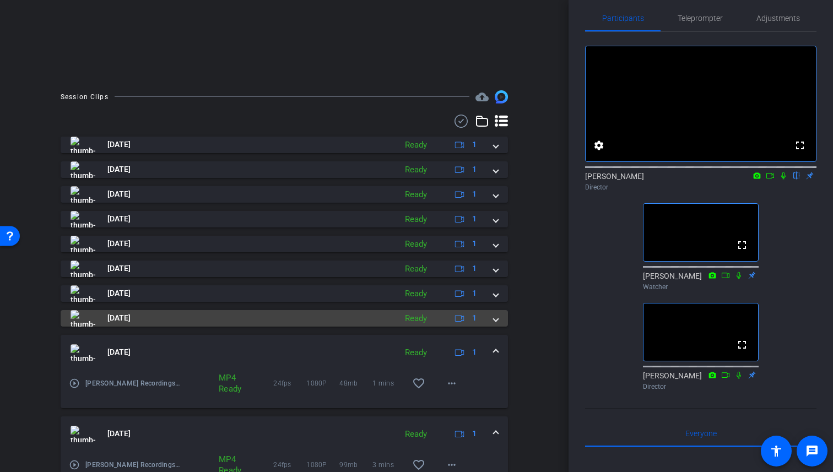
click at [497, 322] on span at bounding box center [496, 318] width 4 height 12
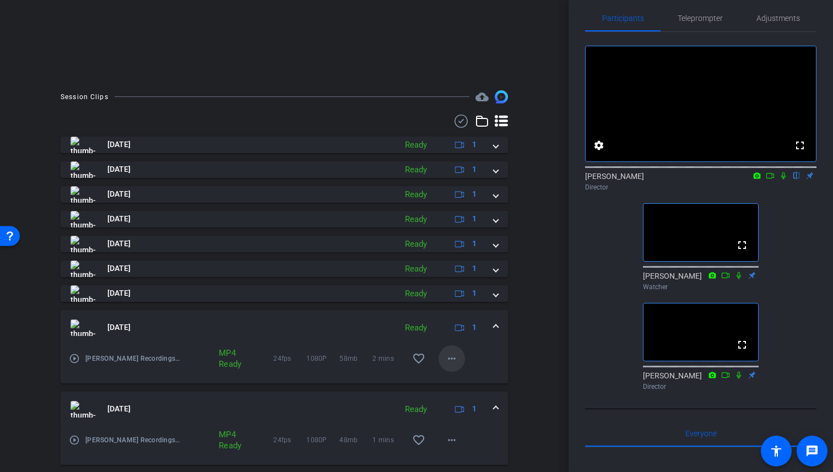
click at [456, 361] on mat-icon "more_horiz" at bounding box center [451, 358] width 13 height 13
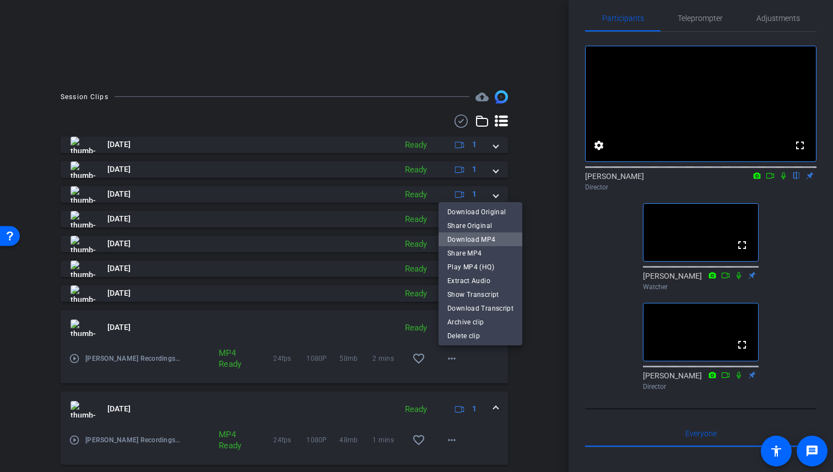
click at [490, 244] on span "Download MP4" at bounding box center [480, 239] width 66 height 13
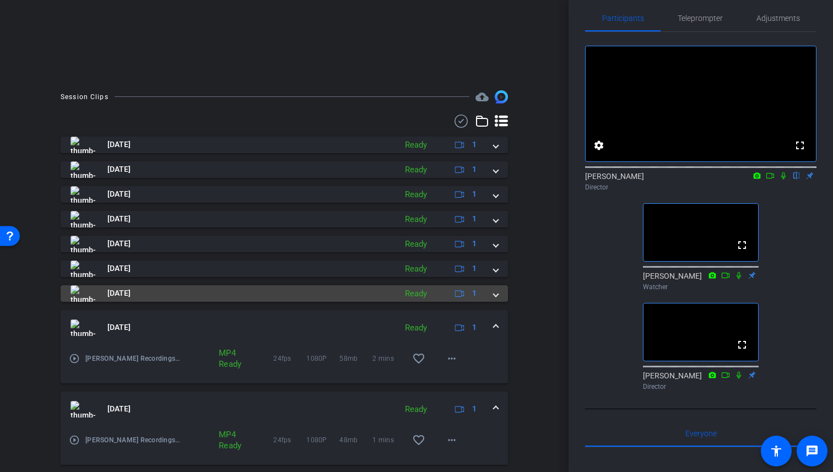
click at [495, 294] on span at bounding box center [496, 294] width 4 height 12
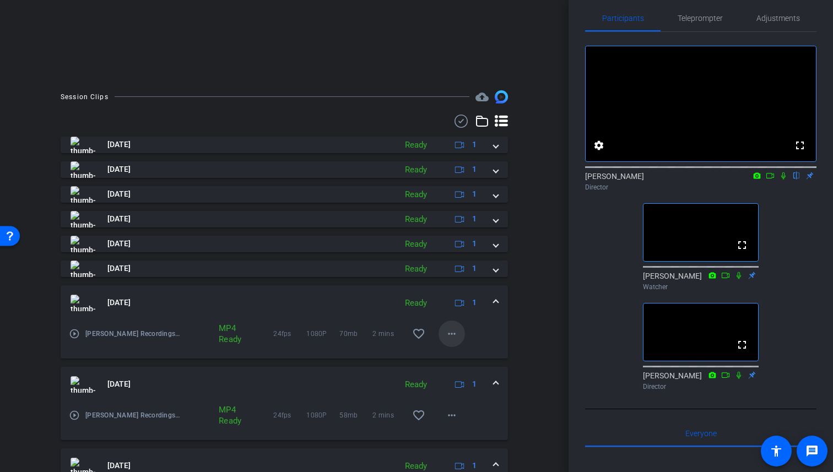
click at [449, 334] on mat-icon "more_horiz" at bounding box center [451, 333] width 13 height 13
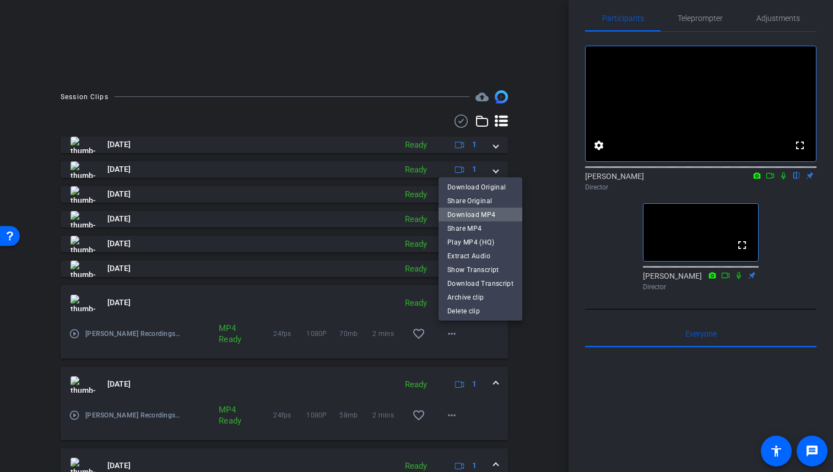
click at [490, 217] on span "Download MP4" at bounding box center [480, 214] width 66 height 13
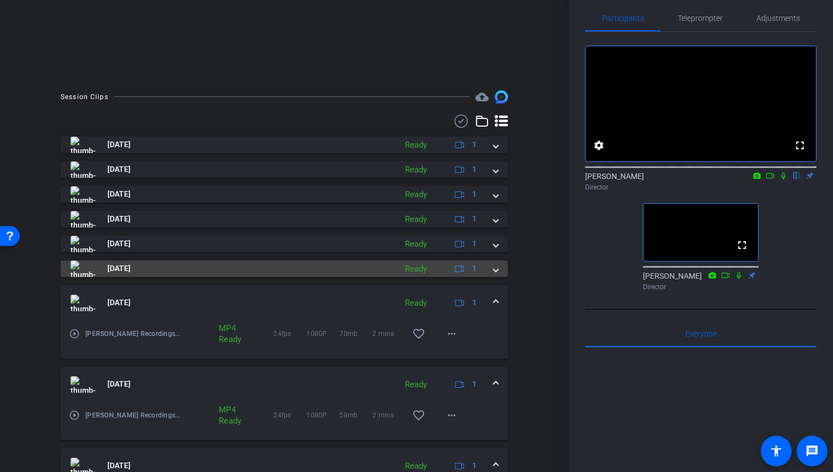
click at [493, 272] on div "Oct 7, 2025 Ready 1" at bounding box center [282, 269] width 423 height 17
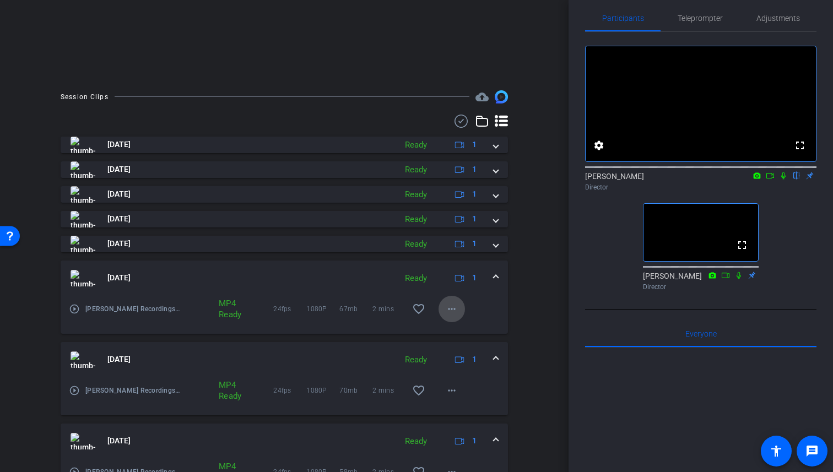
click at [446, 307] on mat-icon "more_horiz" at bounding box center [451, 309] width 13 height 13
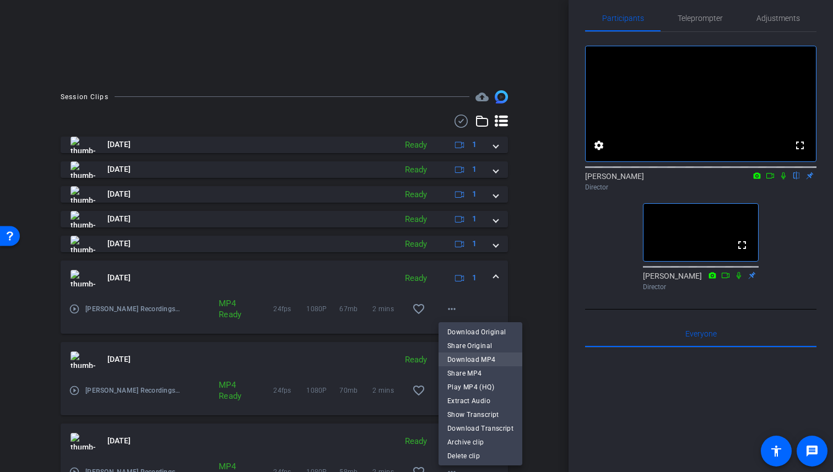
click at [480, 362] on span "Download MP4" at bounding box center [480, 359] width 66 height 13
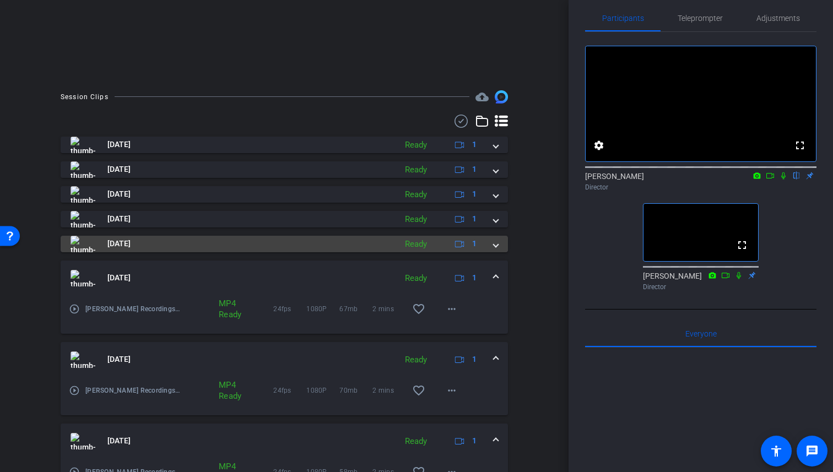
click at [497, 244] on span at bounding box center [496, 244] width 4 height 12
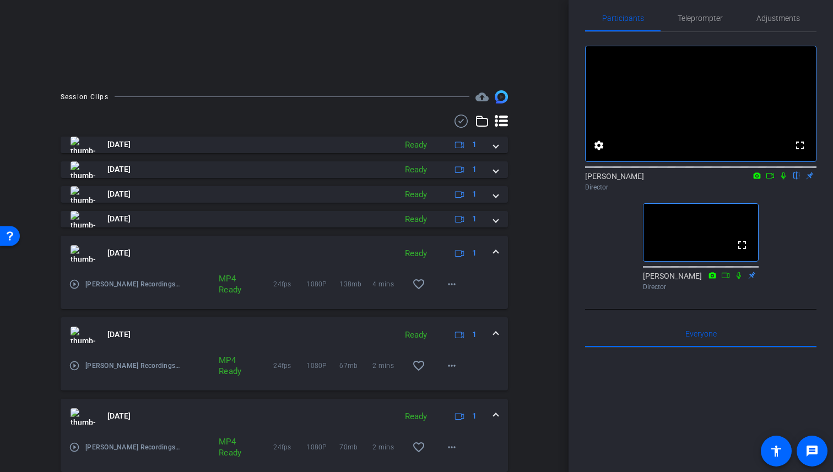
click at [785, 180] on icon at bounding box center [783, 176] width 9 height 8
click at [784, 180] on icon at bounding box center [784, 175] width 6 height 7
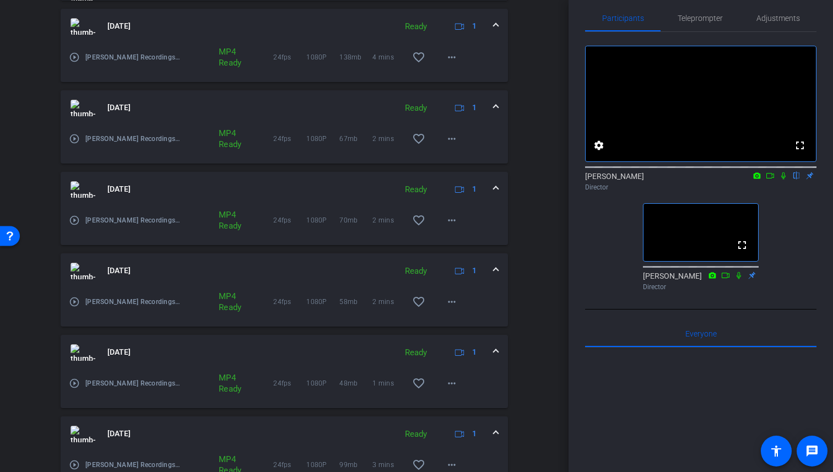
scroll to position [515, 0]
